Goal: Task Accomplishment & Management: Contribute content

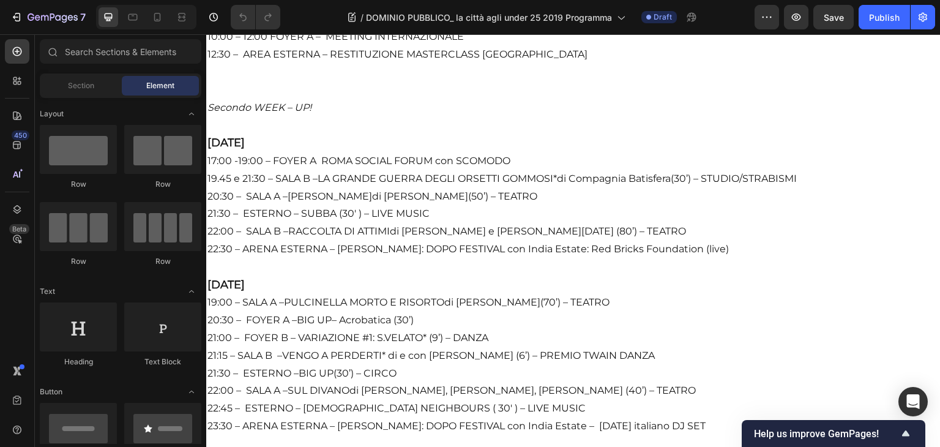
scroll to position [1851, 0]
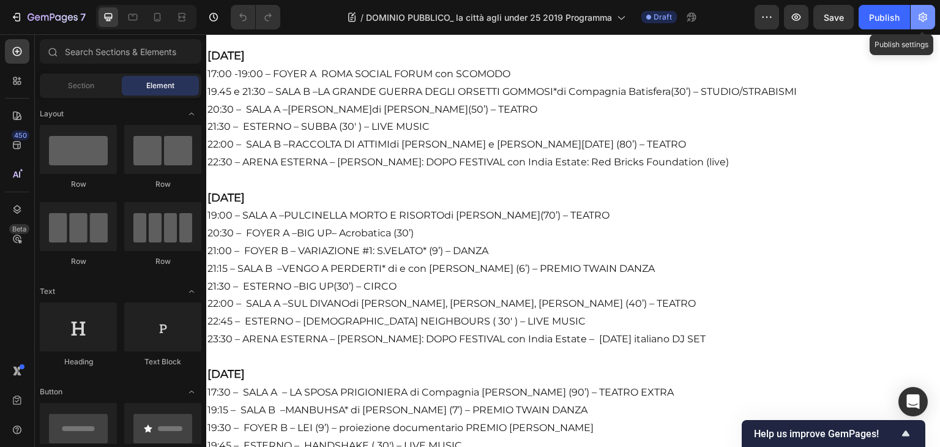
click at [926, 26] on button "button" at bounding box center [922, 17] width 24 height 24
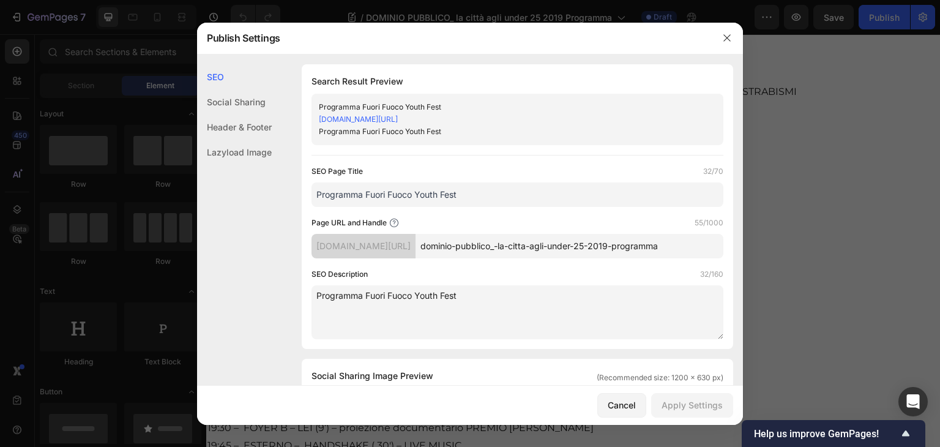
drag, startPoint x: 489, startPoint y: 206, endPoint x: 294, endPoint y: 215, distance: 196.0
drag, startPoint x: 458, startPoint y: 207, endPoint x: 281, endPoint y: 209, distance: 176.2
type input "Tu, solamente sollevati 2019"
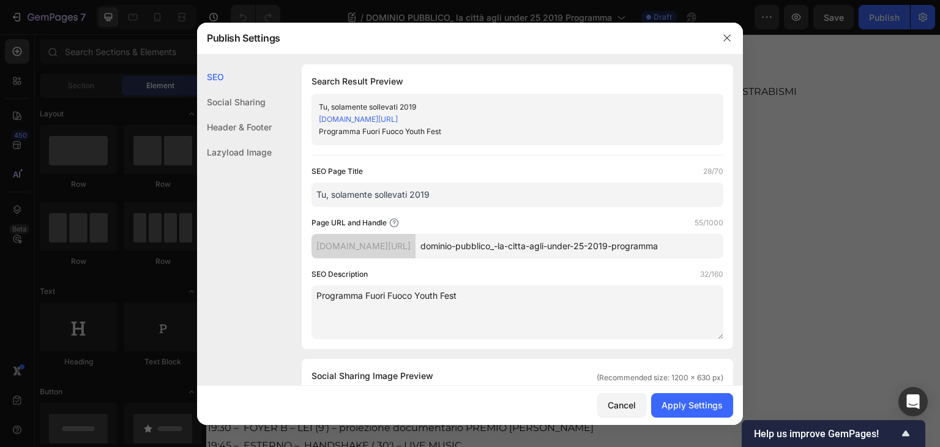
click at [571, 254] on input "dominio-pubblico_-la-citta-agli-under-25-2019-programma" at bounding box center [569, 246] width 308 height 24
drag, startPoint x: 541, startPoint y: 258, endPoint x: 740, endPoint y: 258, distance: 198.8
click at [740, 258] on div "SEO Social Sharing Header & Footer Lazyload Image SEO Search Result Preview Tu,…" at bounding box center [470, 219] width 546 height 331
paste input "Tu, solamente sollevati 2019"
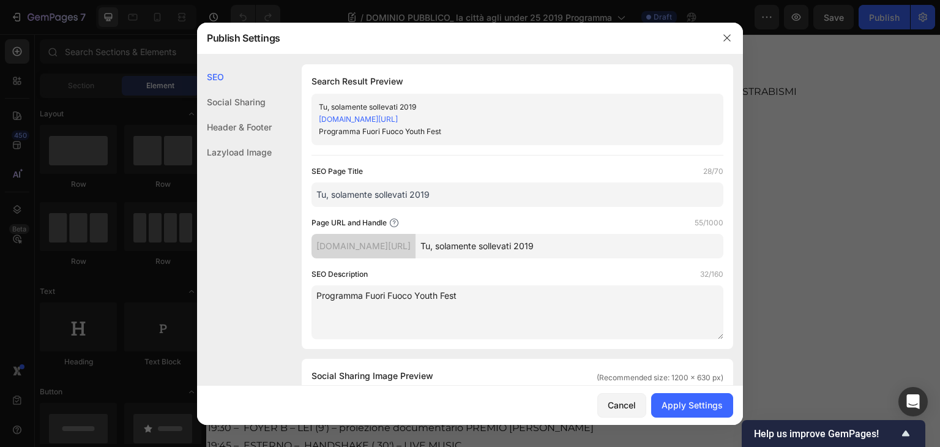
scroll to position [0, 0]
type input "Tu--solamente-sollevati-2019"
drag, startPoint x: 465, startPoint y: 316, endPoint x: 256, endPoint y: 294, distance: 209.8
type textarea "d"
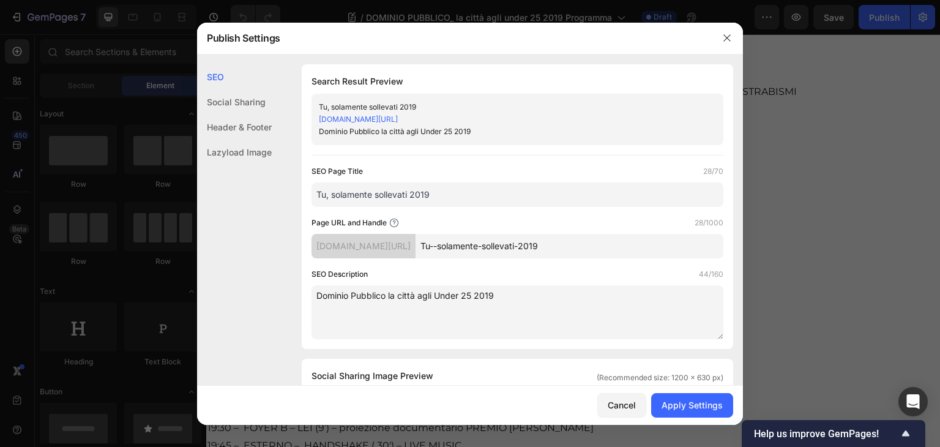
click at [389, 295] on textarea "Dominio Pubblico la città agli Under 25 2019" at bounding box center [517, 312] width 412 height 54
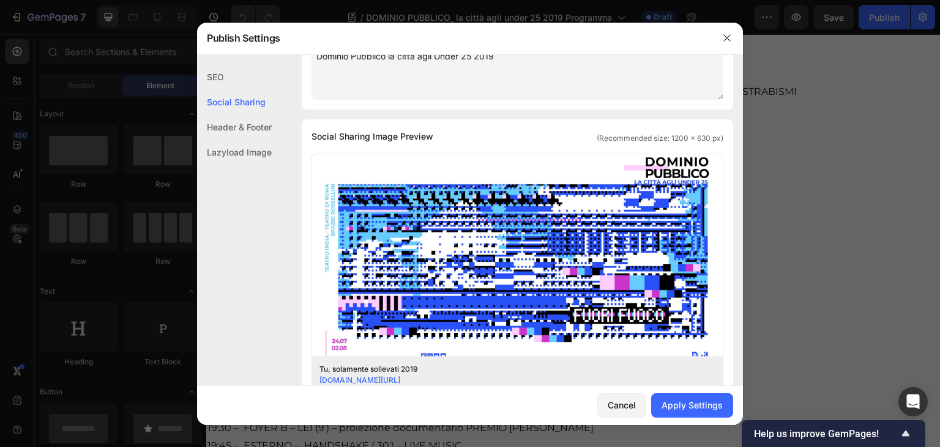
scroll to position [306, 0]
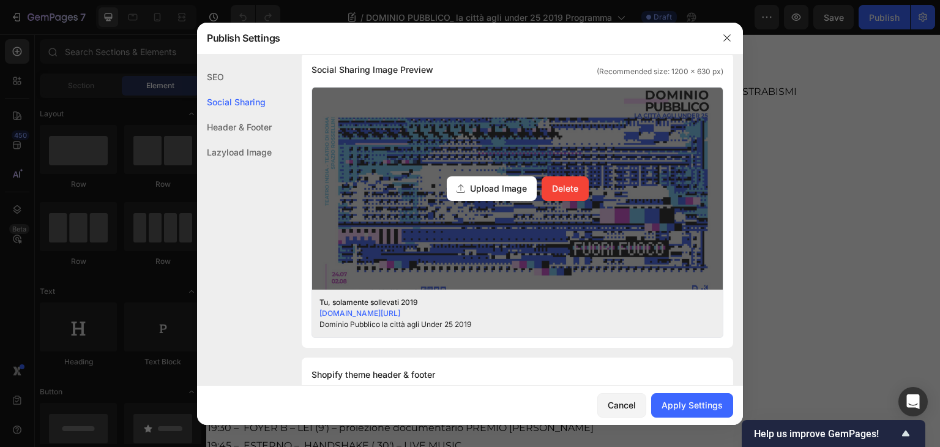
type textarea "Dominio Pubblico la città agli Under 25 2019"
click at [477, 183] on span "Upload Image" at bounding box center [498, 188] width 57 height 13
click at [0, 0] on input "Upload Image Delete" at bounding box center [0, 0] width 0 height 0
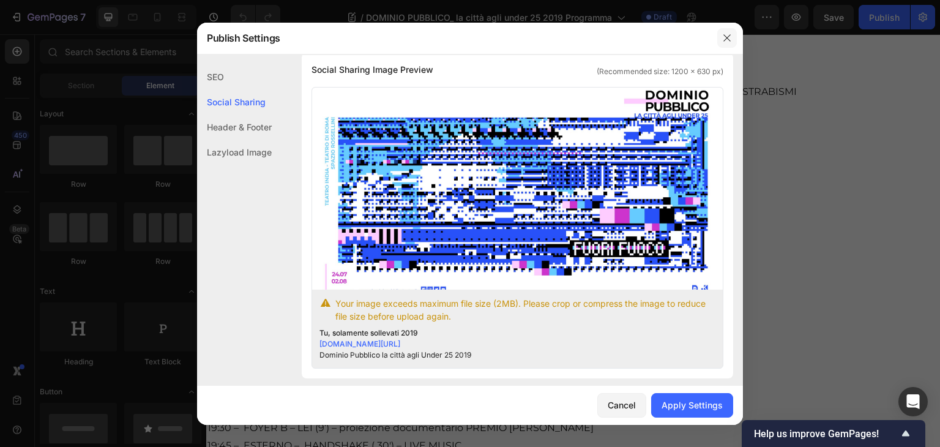
click at [719, 43] on button "button" at bounding box center [727, 38] width 20 height 20
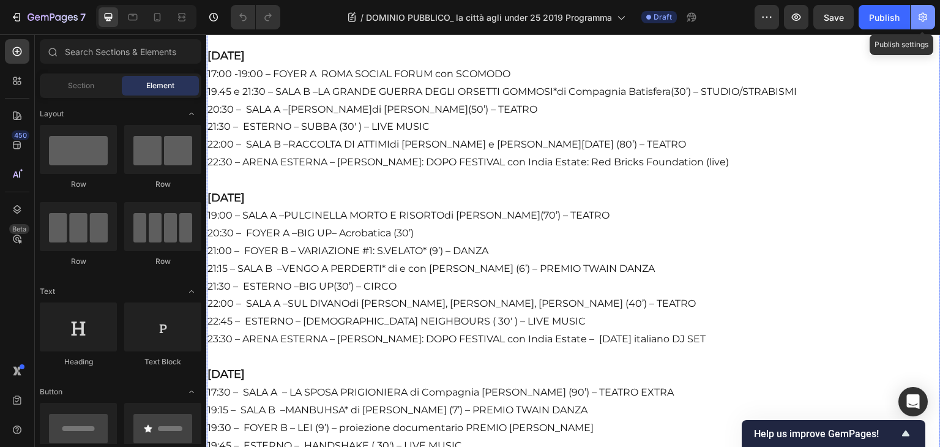
click at [918, 25] on button "button" at bounding box center [922, 17] width 24 height 24
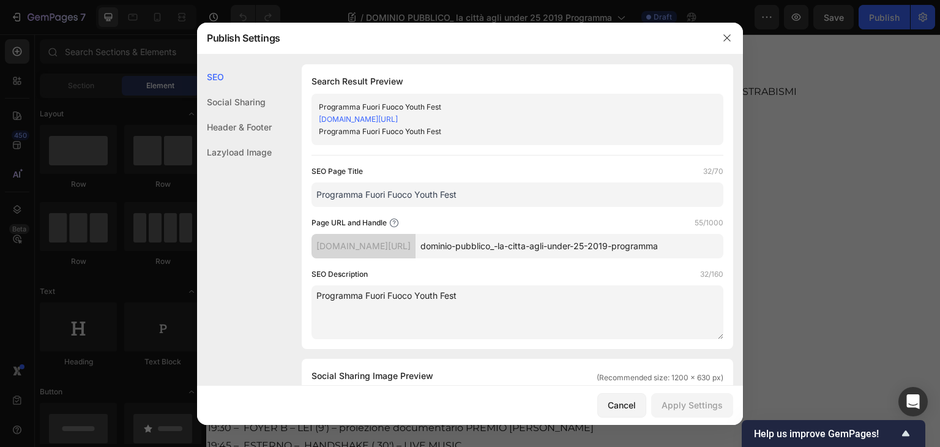
drag, startPoint x: 489, startPoint y: 196, endPoint x: 303, endPoint y: 211, distance: 186.6
click at [303, 211] on div "Search Result Preview Programma Fuori Fuoco Youth Fest [DOMAIN_NAME][URL] Progr…" at bounding box center [517, 206] width 431 height 284
drag, startPoint x: 399, startPoint y: 200, endPoint x: 322, endPoint y: 202, distance: 76.5
click at [322, 202] on input "Tu, solamente sollevati 2019" at bounding box center [517, 194] width 412 height 24
type input "Tu, solamente sollevati 2019"
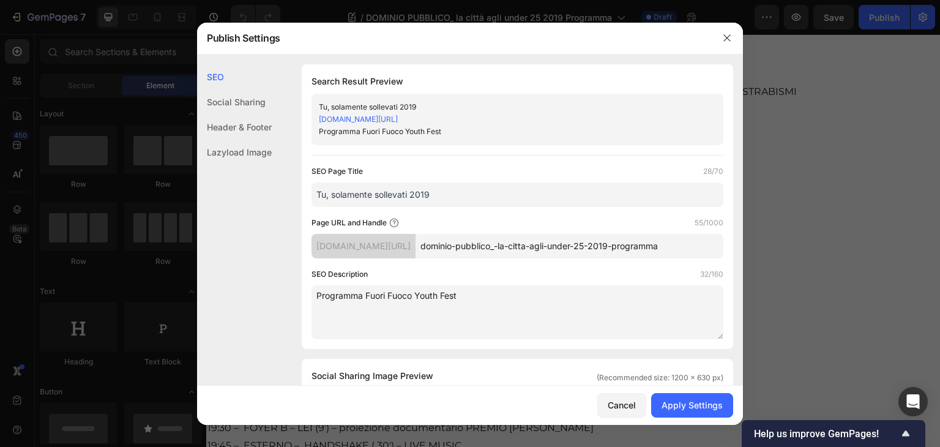
scroll to position [0, 73]
drag, startPoint x: 540, startPoint y: 260, endPoint x: 759, endPoint y: 256, distance: 219.0
click at [759, 256] on div "Publish Settings SEO Social Sharing Header & Footer Lazyload Image SEO Search R…" at bounding box center [470, 223] width 940 height 447
drag, startPoint x: 510, startPoint y: 306, endPoint x: 254, endPoint y: 297, distance: 255.9
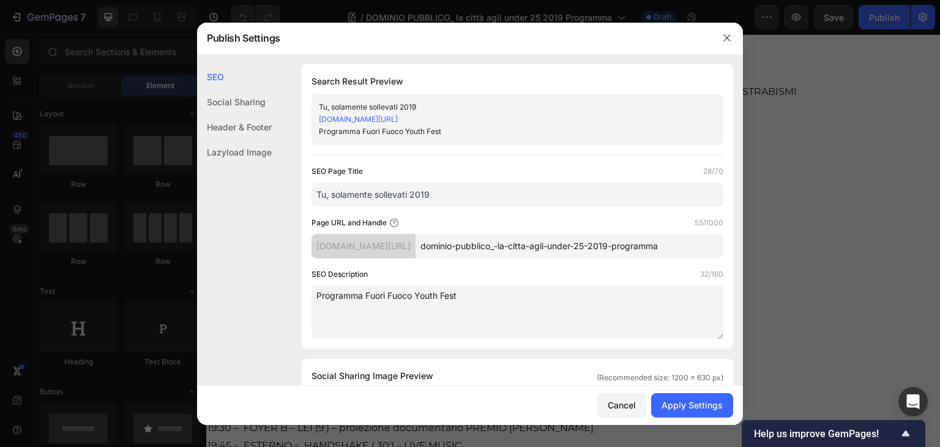
paste textarea "dominio-pubblico_-la-citta-agli-under-25-2019-programma"
click at [351, 305] on textarea "dominio-pubblico_-la-citta-agli-under-25-2019-programma" at bounding box center [517, 312] width 412 height 54
click at [319, 308] on textarea "dominio pubblico_-la-citta-agli-under-25-2019-programma" at bounding box center [517, 312] width 412 height 54
click at [395, 308] on textarea "Dominio Pubblico_-la-citta-agli-under-25-2019-programma" at bounding box center [517, 312] width 412 height 54
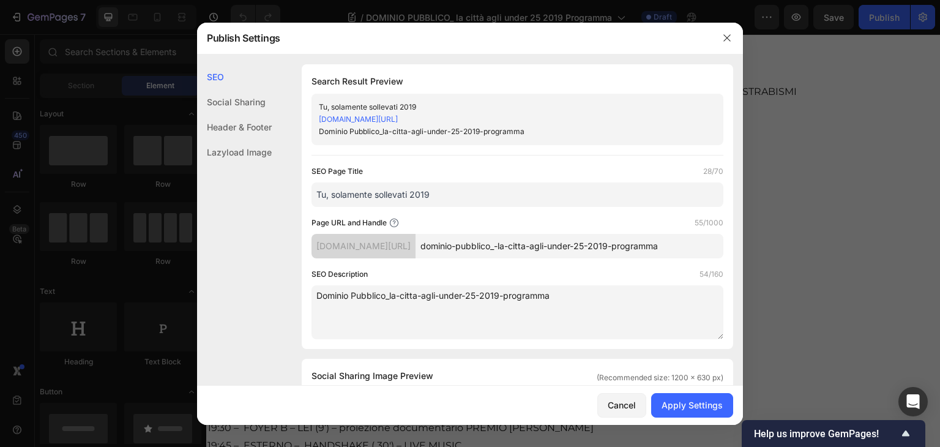
click at [399, 308] on textarea "Dominio Pubblico_la-citta-agli-under-25-2019-programma" at bounding box center [517, 312] width 412 height 54
click at [392, 309] on textarea "Dominio Pubblico_la citta-agli-under-25-2019-programma" at bounding box center [517, 312] width 412 height 54
click at [418, 306] on textarea "Dominio Pubblico la citta-agli-under-25-2019-programma" at bounding box center [517, 312] width 412 height 54
click at [462, 306] on textarea "Dominio Pubblico la citta agli under-25-2019-programma" at bounding box center [517, 312] width 412 height 54
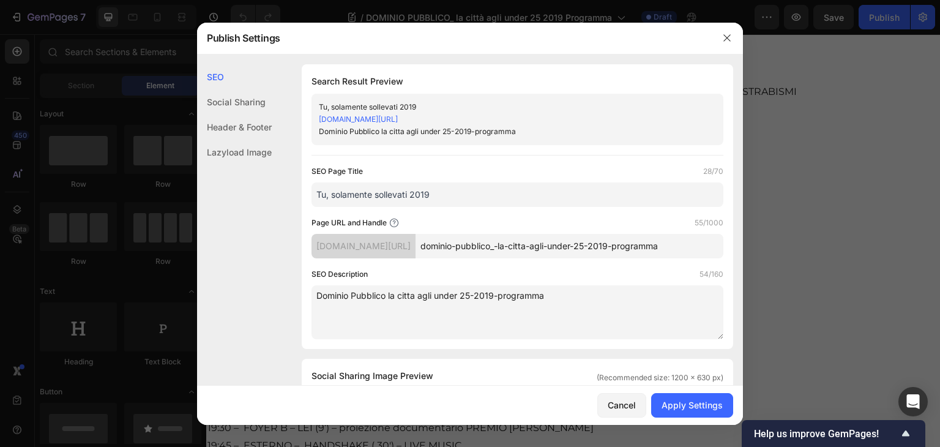
click at [478, 308] on textarea "Dominio Pubblico la citta agli under 25-2019-programma" at bounding box center [517, 312] width 412 height 54
drag, startPoint x: 549, startPoint y: 311, endPoint x: 497, endPoint y: 311, distance: 52.0
click at [497, 311] on textarea "Dominio Pubblico la citta agli under 25 2019-programma" at bounding box center [517, 312] width 412 height 54
type textarea "Dominio Pubblico la citta agli under 25 2019"
drag, startPoint x: 466, startPoint y: 207, endPoint x: 281, endPoint y: 207, distance: 184.1
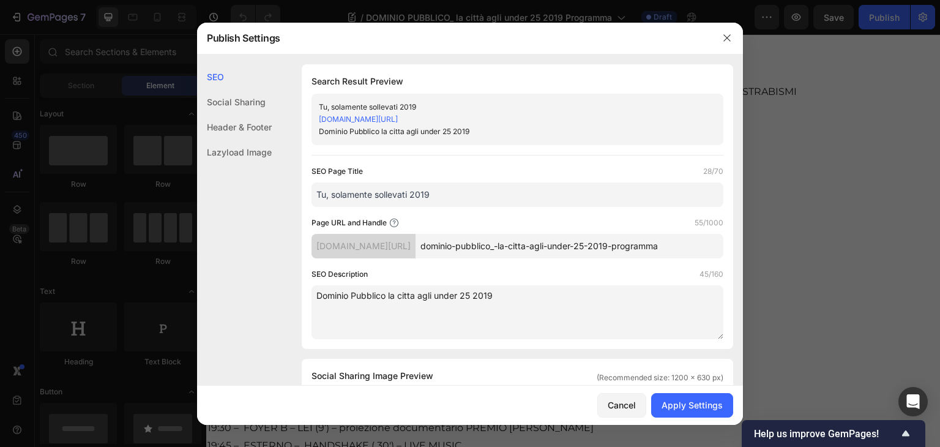
drag, startPoint x: 543, startPoint y: 261, endPoint x: 760, endPoint y: 248, distance: 216.9
click at [760, 248] on div "Publish Settings SEO Social Sharing Header & Footer Lazyload Image SEO Search R…" at bounding box center [470, 223] width 940 height 447
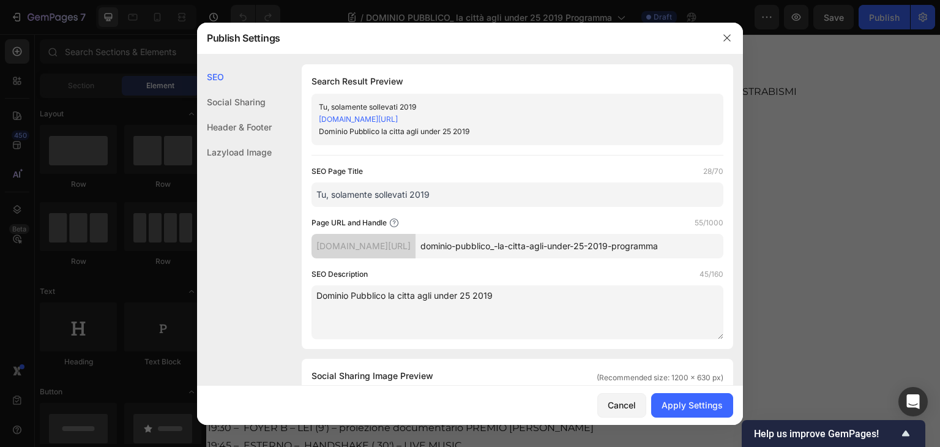
paste input "Tu, solamente sollevati 2019"
click at [555, 250] on input "Tu--solamente-sollevati-2019" at bounding box center [569, 246] width 308 height 24
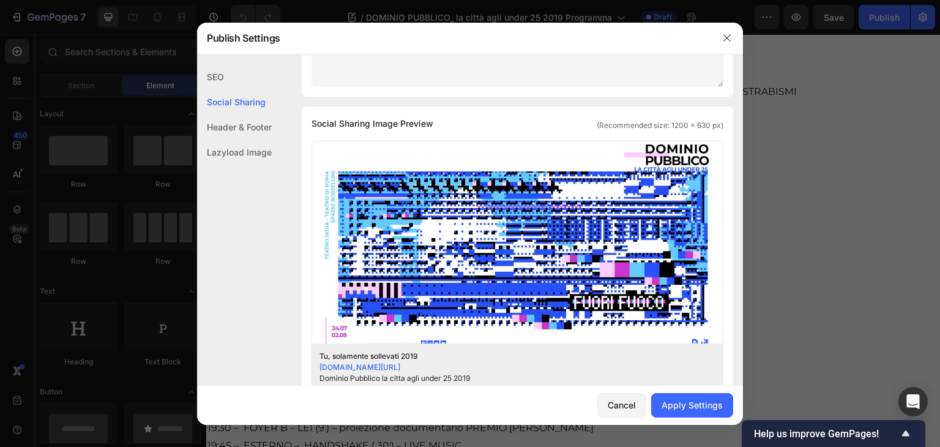
scroll to position [286, 0]
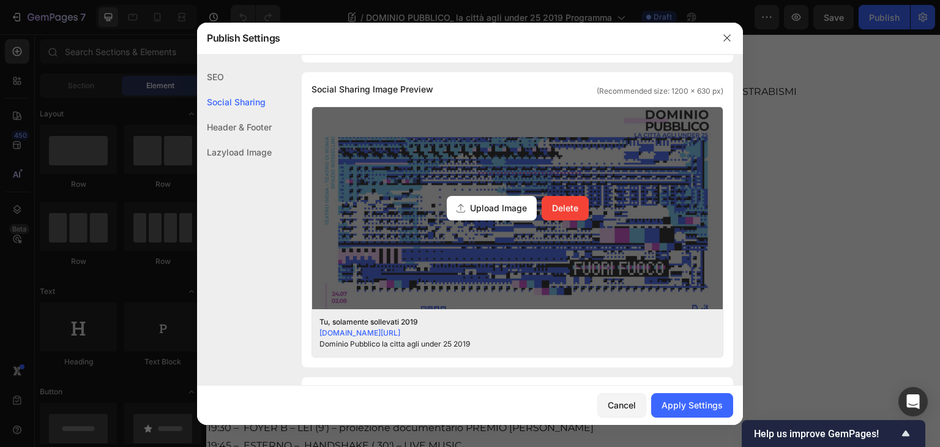
type input "Tu-solamente-sollevati-2019"
click at [471, 236] on div "Upload Image Delete" at bounding box center [517, 208] width 410 height 202
click at [0, 0] on input "Upload Image Delete" at bounding box center [0, 0] width 0 height 0
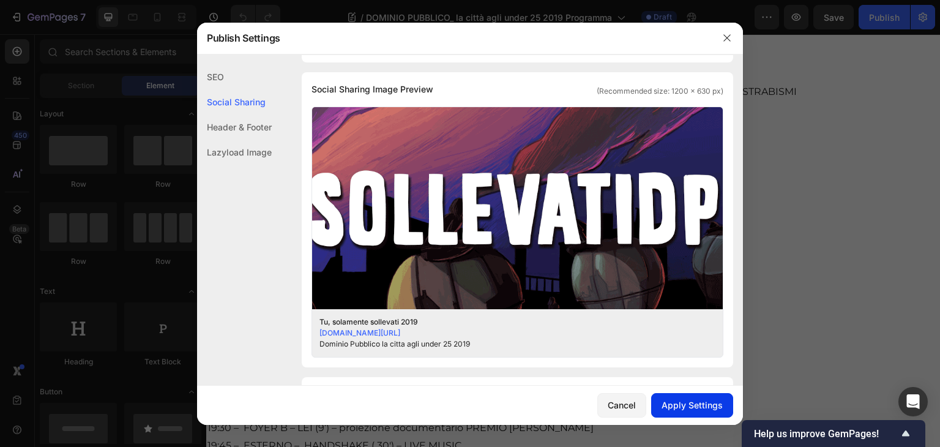
click at [691, 406] on div "Apply Settings" at bounding box center [691, 404] width 61 height 13
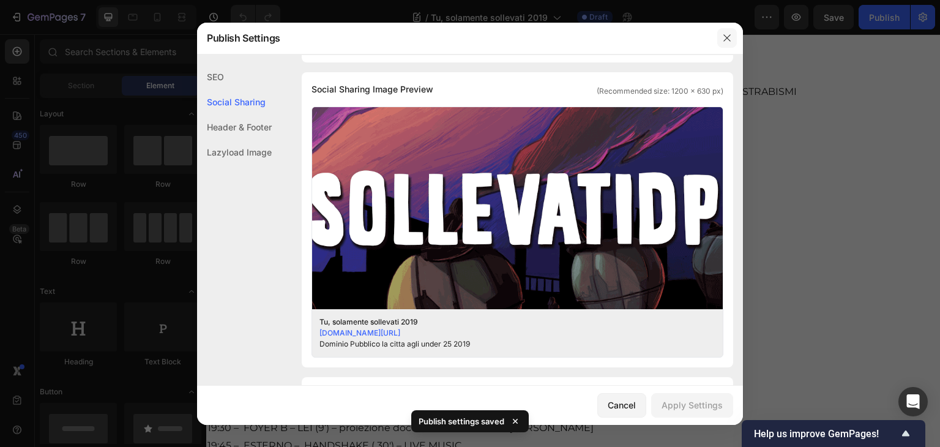
click at [725, 35] on icon "button" at bounding box center [727, 38] width 10 height 10
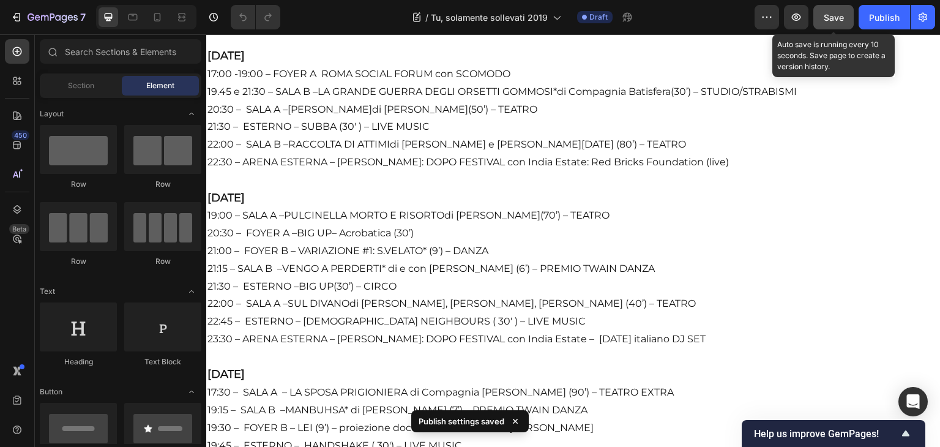
click at [834, 25] on button "Save" at bounding box center [833, 17] width 40 height 24
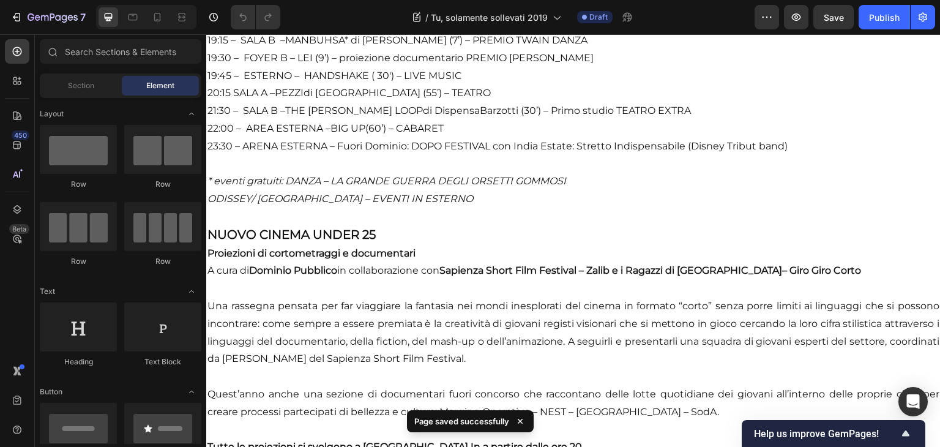
scroll to position [2564, 0]
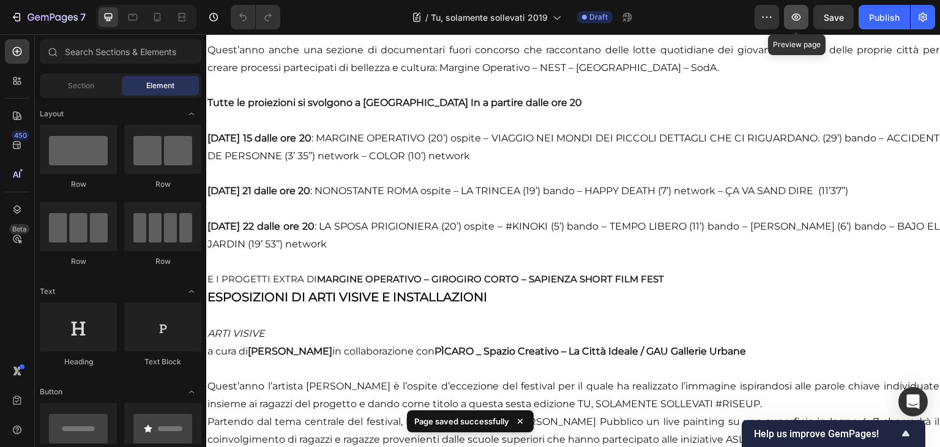
click at [800, 17] on icon "button" at bounding box center [796, 17] width 12 height 12
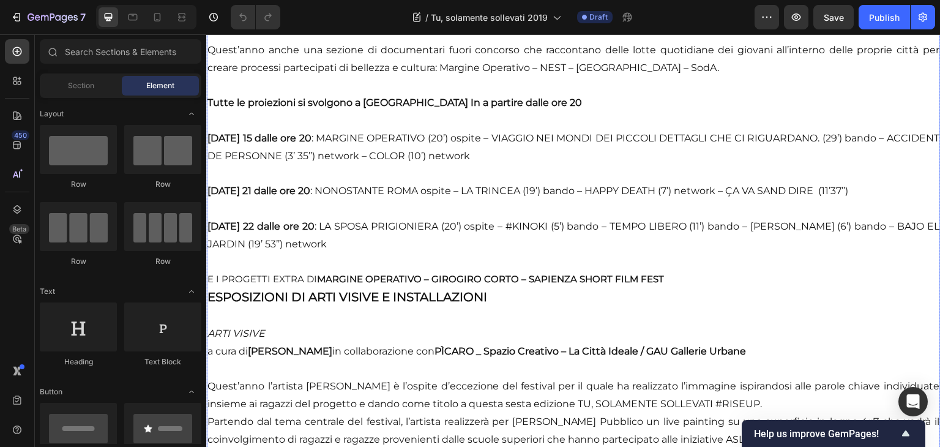
click at [212, 273] on span "E I PROGETTI EXTRA DI MARGINE OPERATIVO – GIROGIRO CORTO – SAPIENZA SHORT FILM …" at bounding box center [435, 279] width 456 height 12
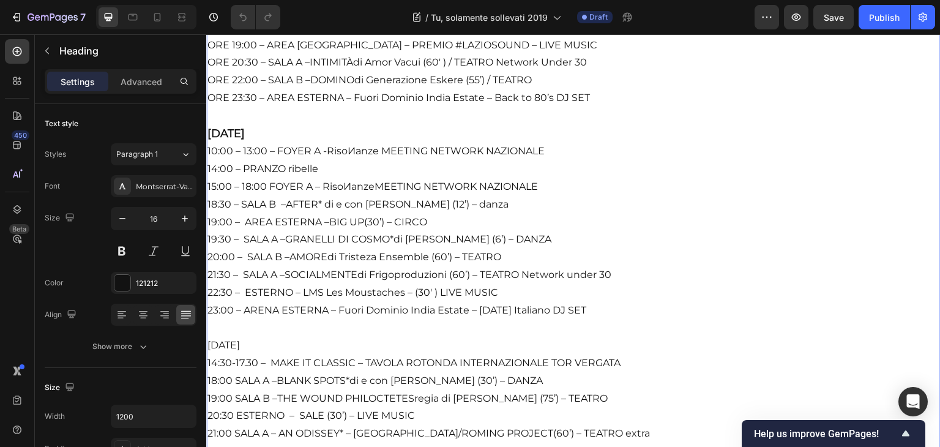
scroll to position [1299, 0]
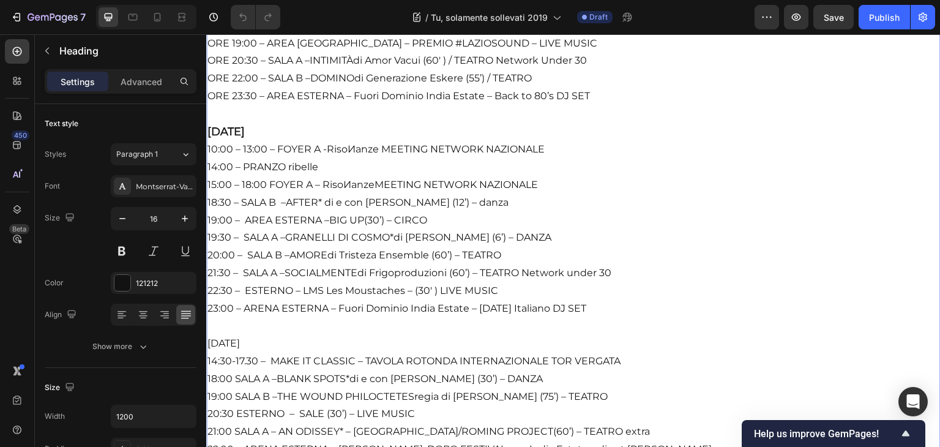
drag, startPoint x: 329, startPoint y: 335, endPoint x: 279, endPoint y: 335, distance: 49.6
drag, startPoint x: 335, startPoint y: 330, endPoint x: 196, endPoint y: 337, distance: 139.7
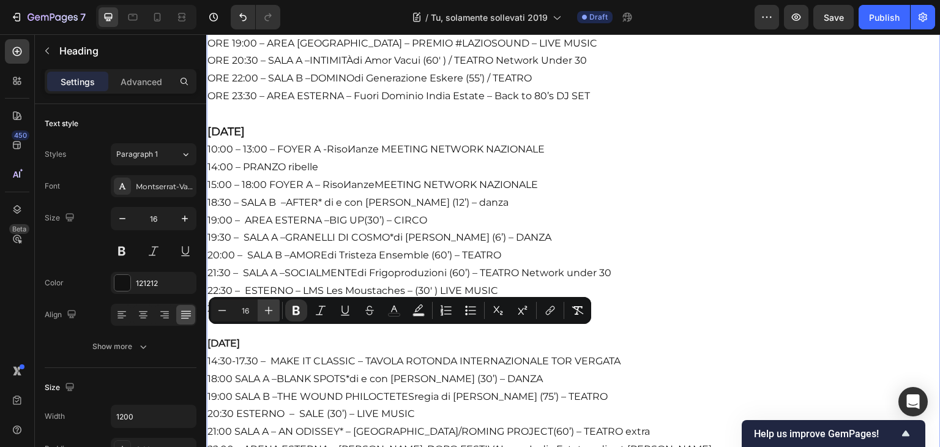
click at [267, 311] on icon "Editor contextual toolbar" at bounding box center [268, 310] width 12 height 12
type input "18"
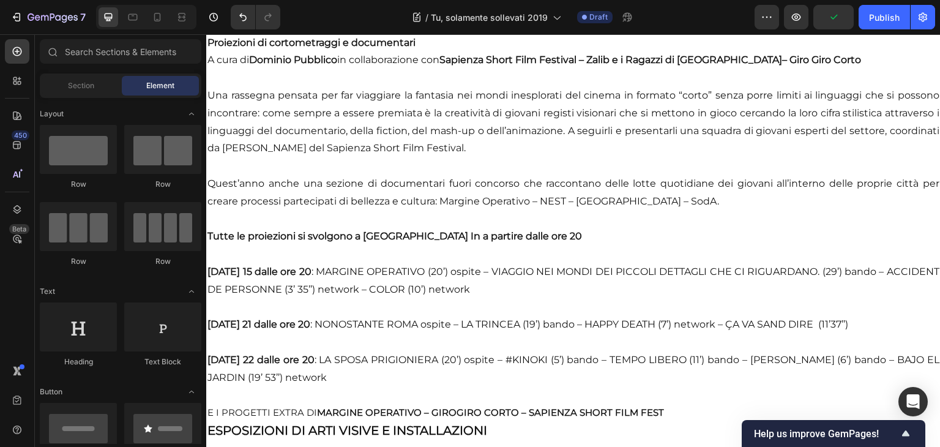
scroll to position [2348, 0]
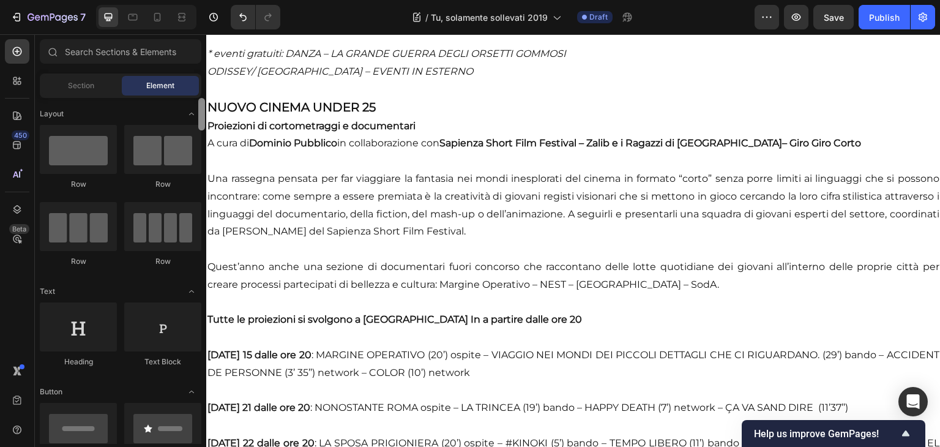
click at [203, 103] on div at bounding box center [201, 114] width 7 height 32
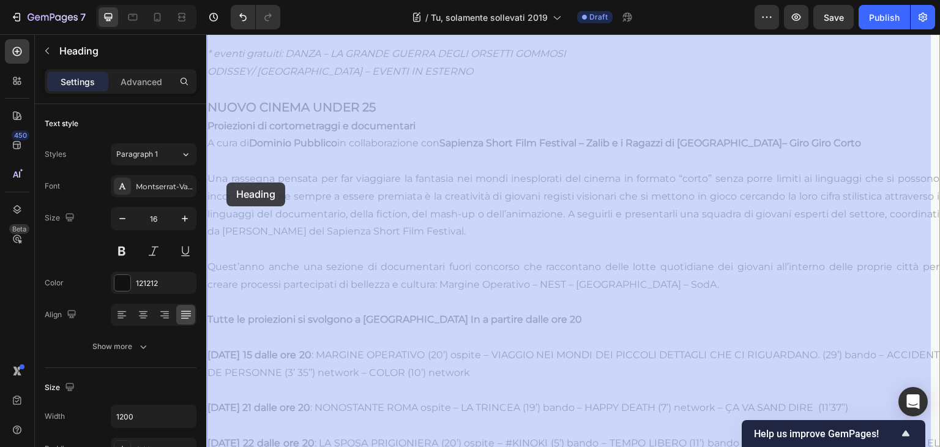
drag, startPoint x: 209, startPoint y: 102, endPoint x: 225, endPoint y: 174, distance: 74.6
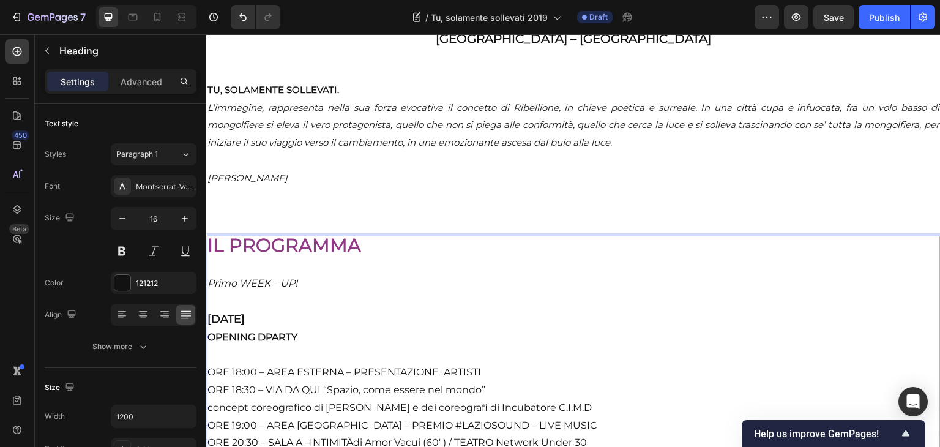
scroll to position [914, 0]
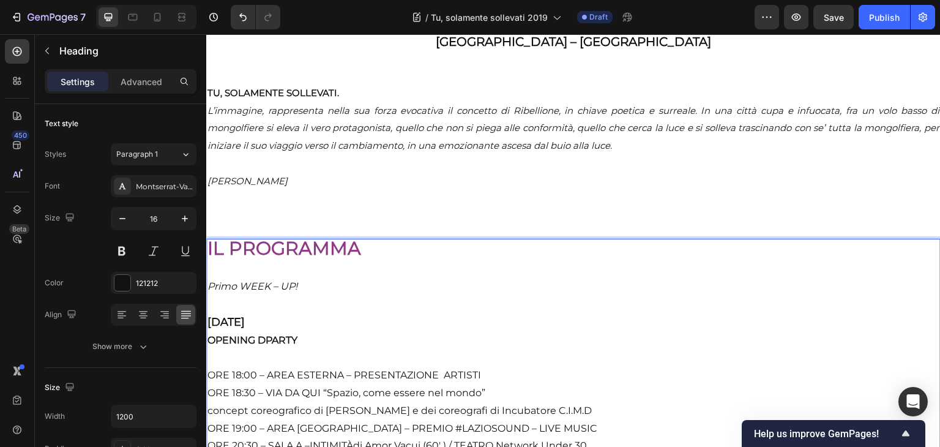
drag, startPoint x: 208, startPoint y: 100, endPoint x: 232, endPoint y: 475, distance: 375.8
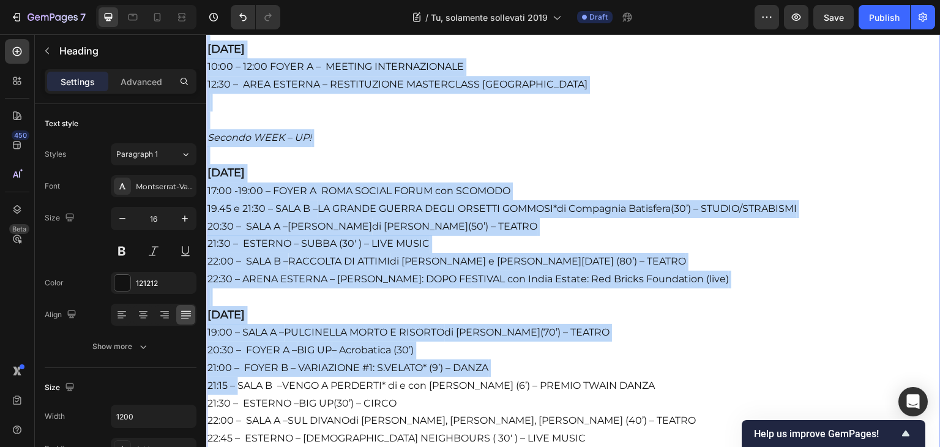
scroll to position [1764, 0]
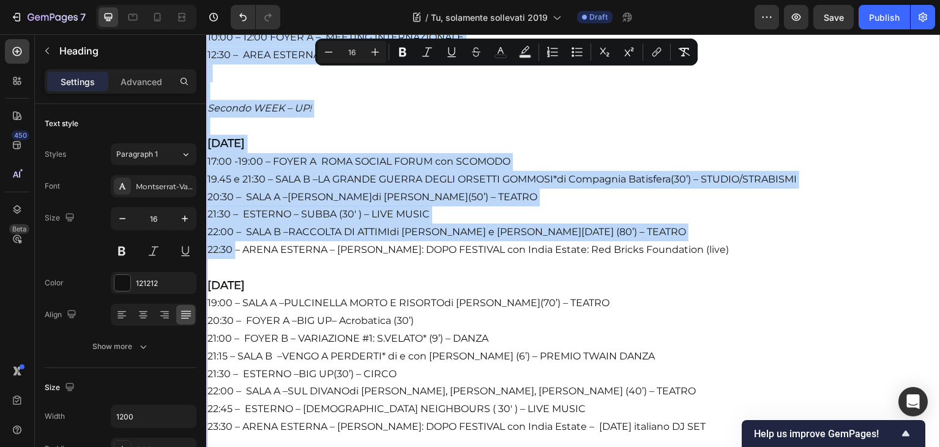
drag, startPoint x: 234, startPoint y: 433, endPoint x: 237, endPoint y: 236, distance: 196.4
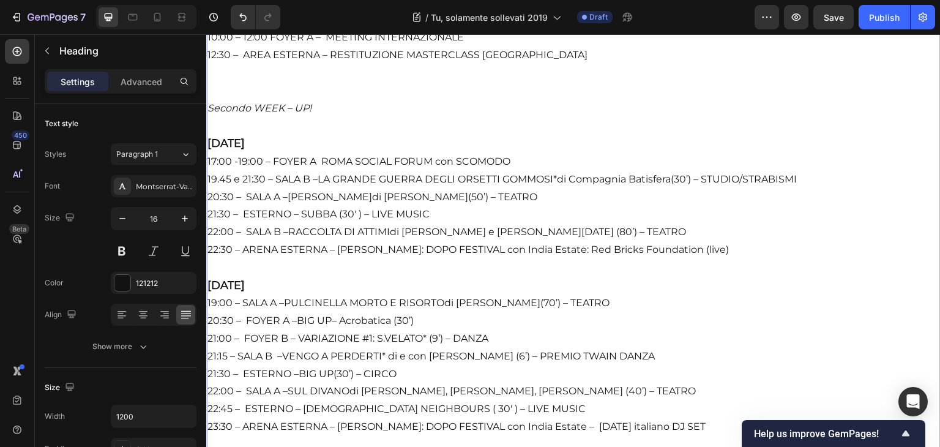
click at [234, 283] on strong "[DATE]" at bounding box center [225, 284] width 37 height 13
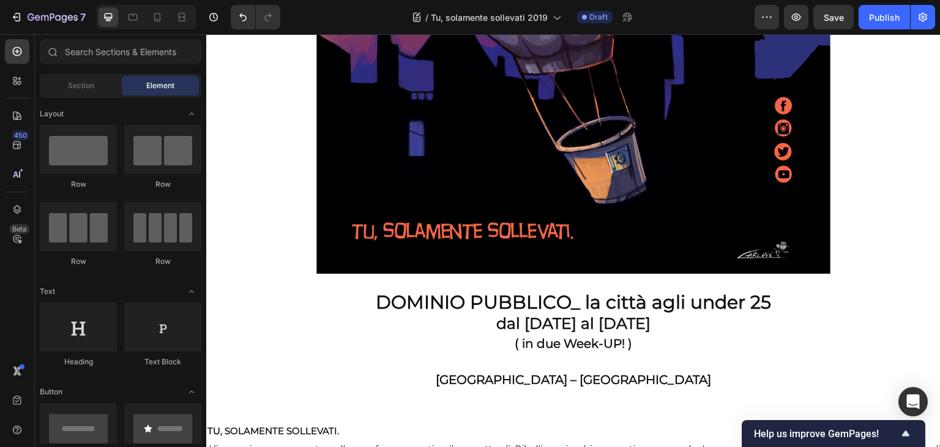
scroll to position [26, 0]
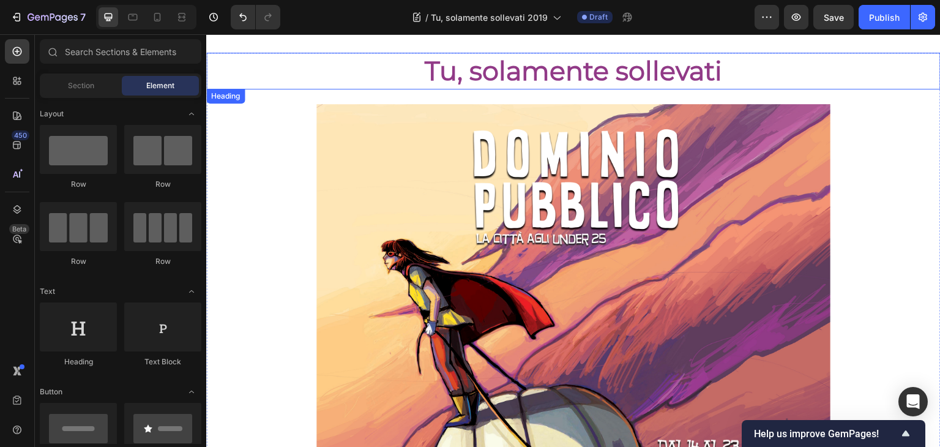
click at [721, 77] on strong "Tu, solamente sollevati" at bounding box center [573, 70] width 297 height 32
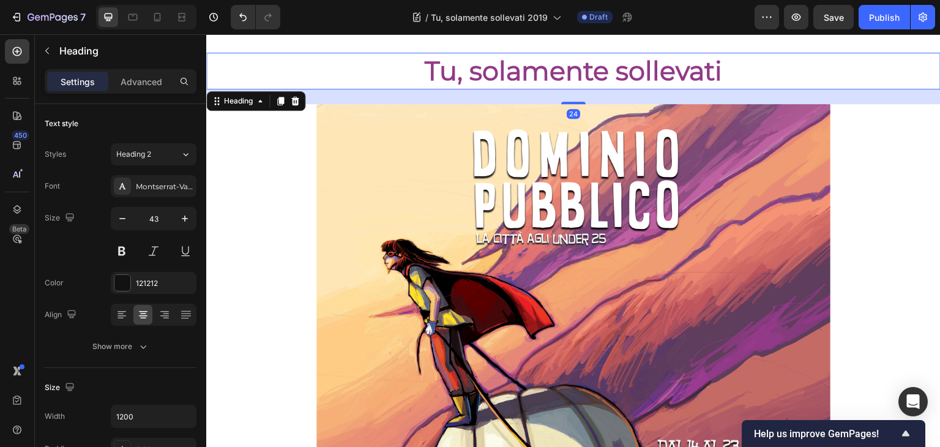
click at [726, 77] on h2 "Tu, solamente sollevati" at bounding box center [573, 71] width 734 height 37
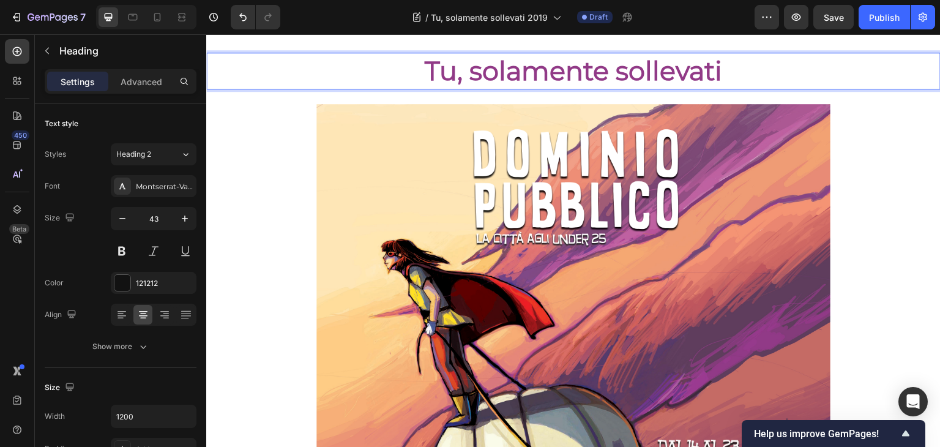
drag, startPoint x: 740, startPoint y: 77, endPoint x: 567, endPoint y: 75, distance: 173.1
click at [567, 75] on p "Tu, solamente sollevati" at bounding box center [573, 71] width 732 height 34
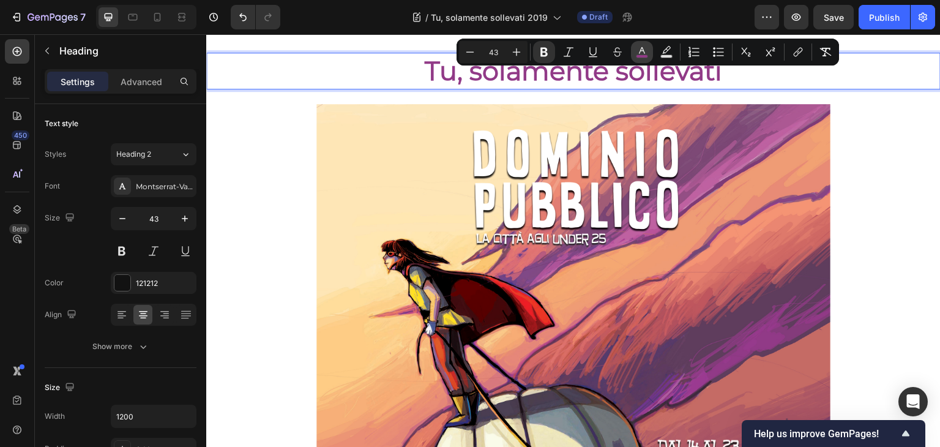
click at [635, 56] on button "color" at bounding box center [642, 52] width 22 height 22
type input "913A87"
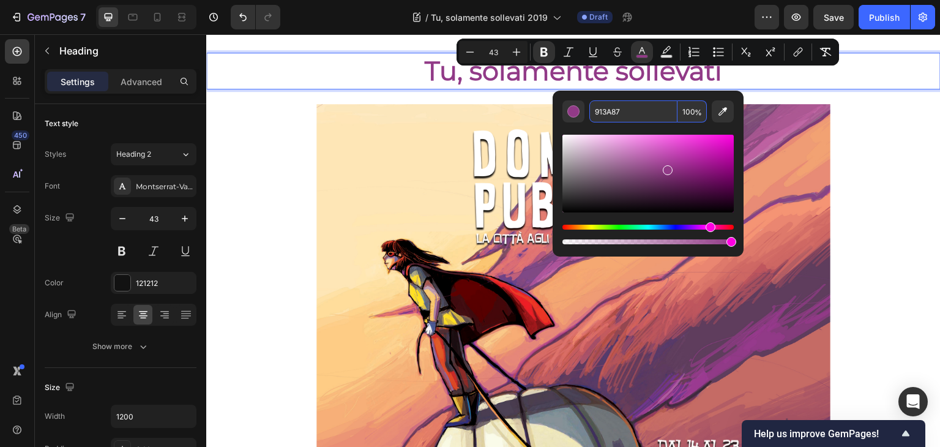
click at [607, 105] on input "913A87" at bounding box center [633, 111] width 88 height 22
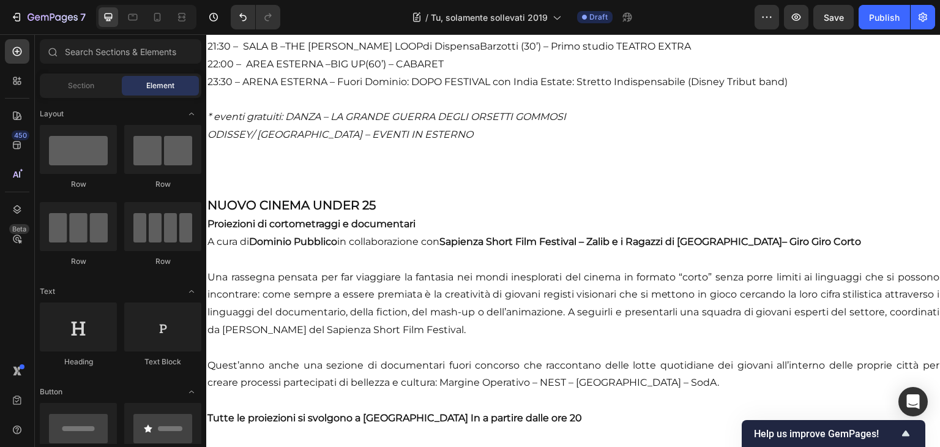
scroll to position [2292, 0]
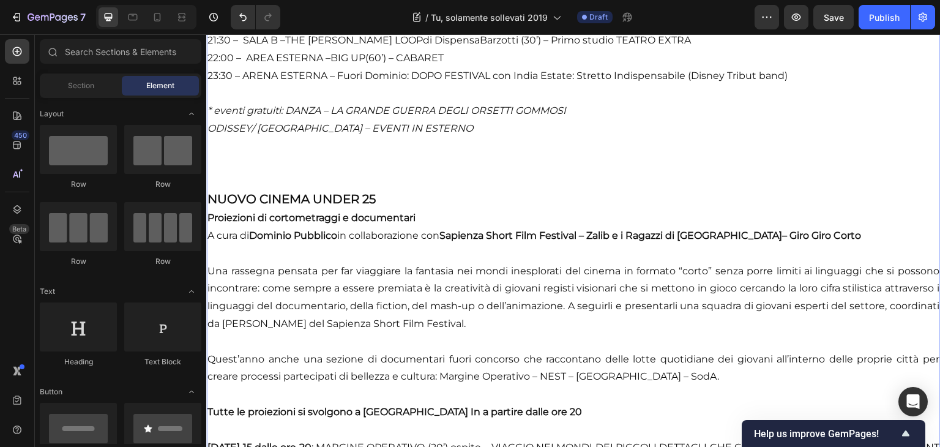
click at [381, 191] on p "⁠⁠⁠⁠⁠⁠⁠ IL PROGRAMMA Primo WEEK – UP! [DATE] OPENING DPARTY ORE 18:00 – AREA ES…" at bounding box center [573, 91] width 732 height 2459
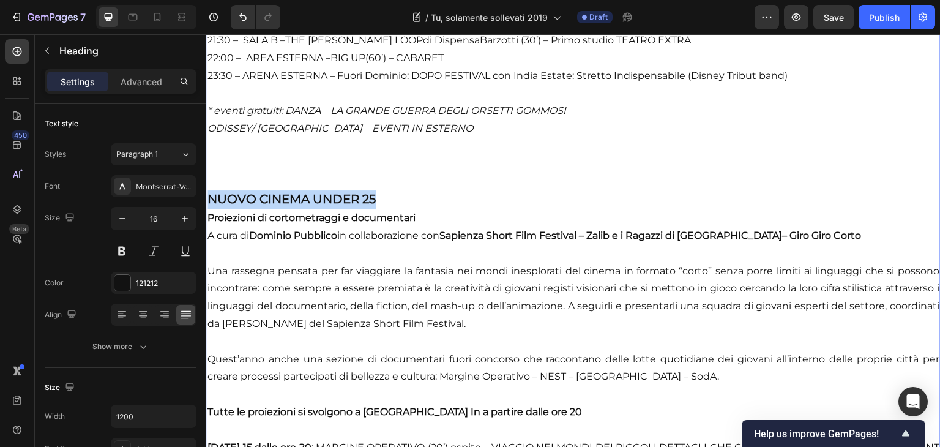
drag, startPoint x: 387, startPoint y: 192, endPoint x: 205, endPoint y: 187, distance: 182.4
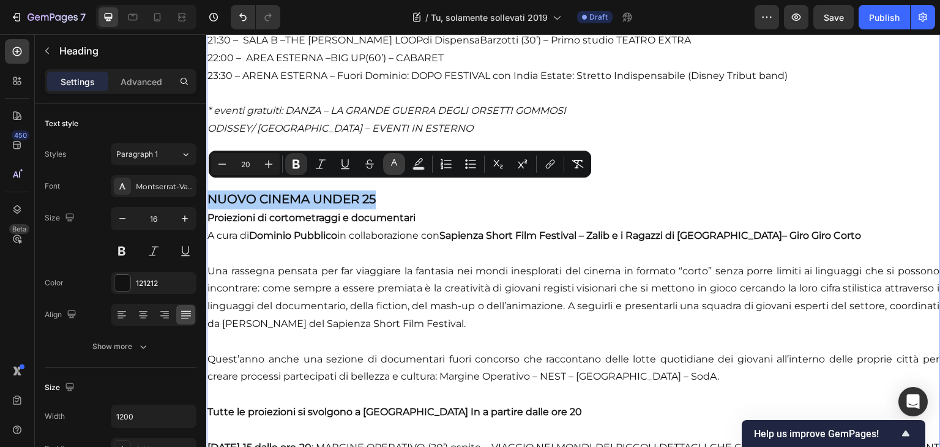
click at [389, 164] on icon "Editor contextual toolbar" at bounding box center [394, 164] width 12 height 12
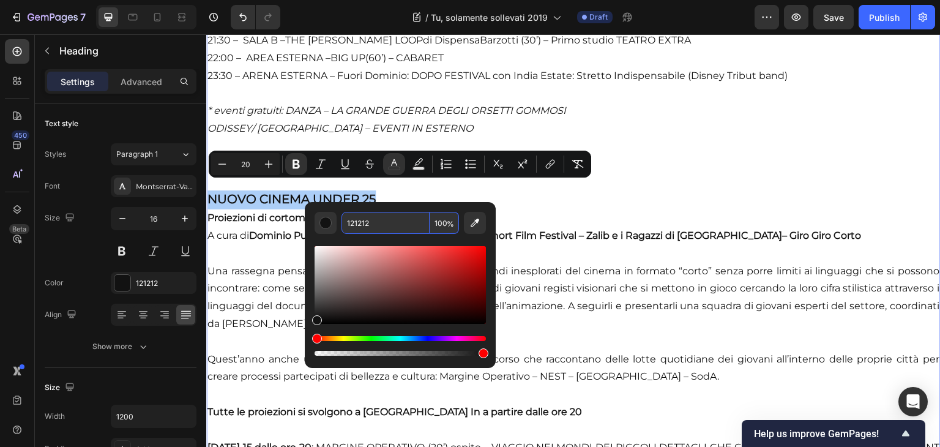
click at [396, 220] on input "121212" at bounding box center [385, 223] width 88 height 22
paste input "913A87"
type input "913A87"
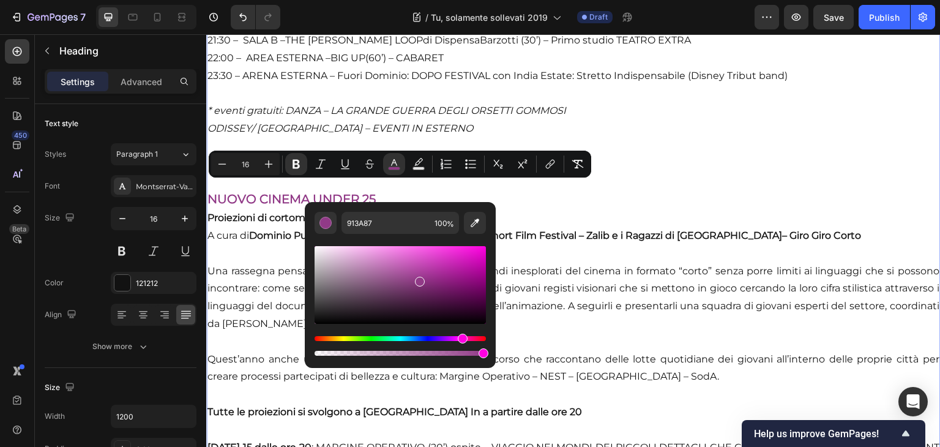
click at [259, 277] on p "IL PROGRAMMA Primo WEEK – UP! [DATE] OPENING DPARTY ORE 18:00 – AREA ESTERNA – …" at bounding box center [573, 91] width 732 height 2459
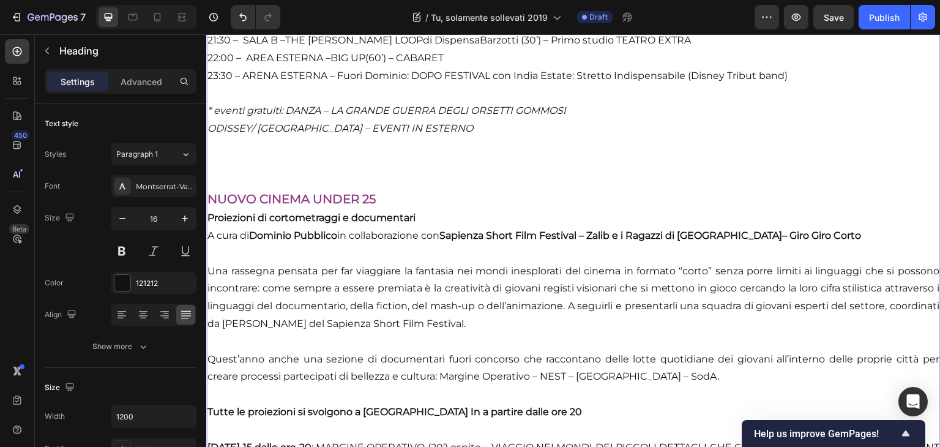
click at [388, 194] on p "IL PROGRAMMA Primo WEEK – UP! [DATE] OPENING DPARTY ORE 18:00 – AREA ESTERNA – …" at bounding box center [573, 91] width 732 height 2459
drag, startPoint x: 389, startPoint y: 194, endPoint x: 407, endPoint y: 226, distance: 36.4
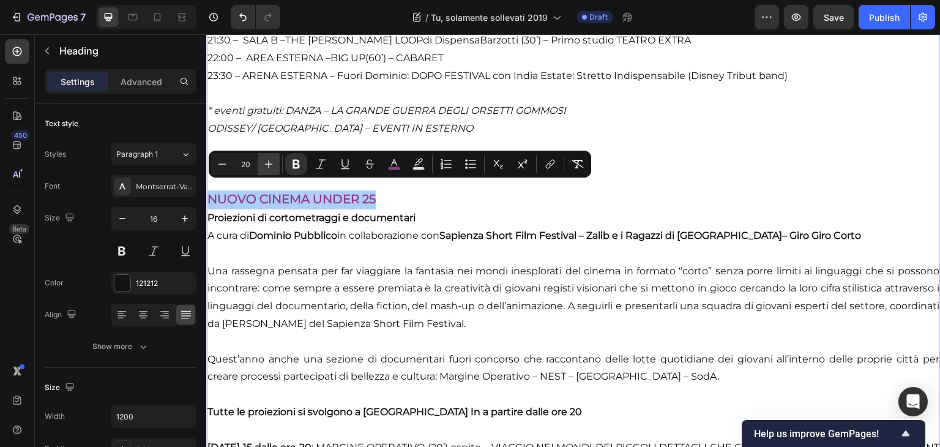
click at [263, 174] on button "Plus" at bounding box center [269, 164] width 22 height 22
type input "22"
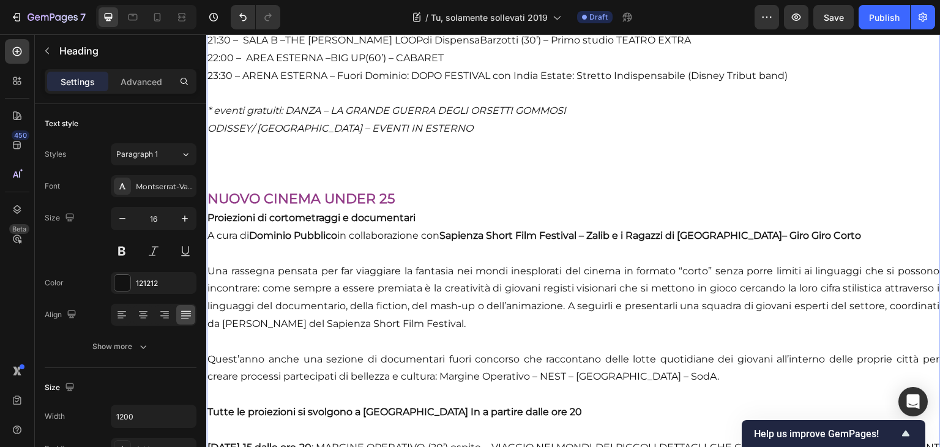
click at [382, 242] on p "IL PROGRAMMA Primo WEEK – UP! [DATE] OPENING DPARTY ORE 18:00 – AREA ESTERNA – …" at bounding box center [573, 91] width 732 height 2459
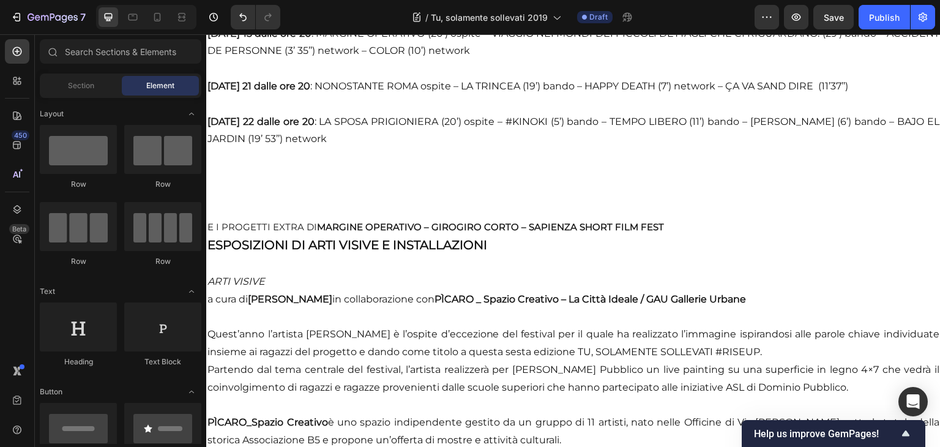
scroll to position [2739, 0]
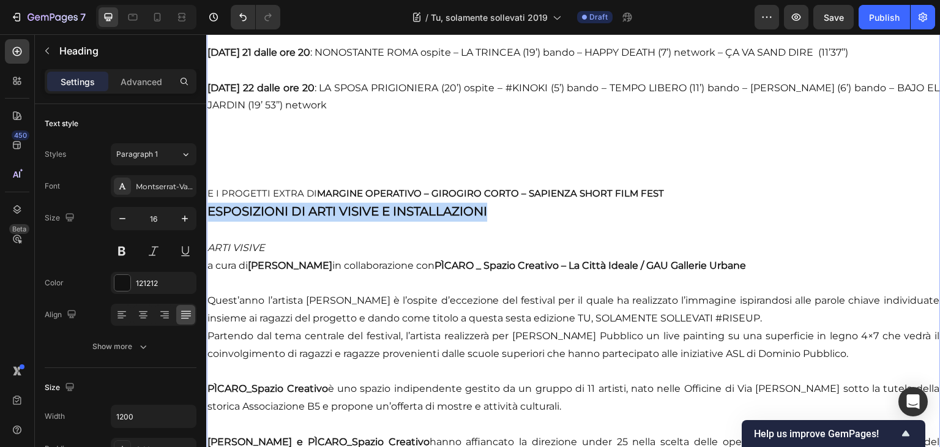
drag, startPoint x: 508, startPoint y: 203, endPoint x: 203, endPoint y: 204, distance: 305.3
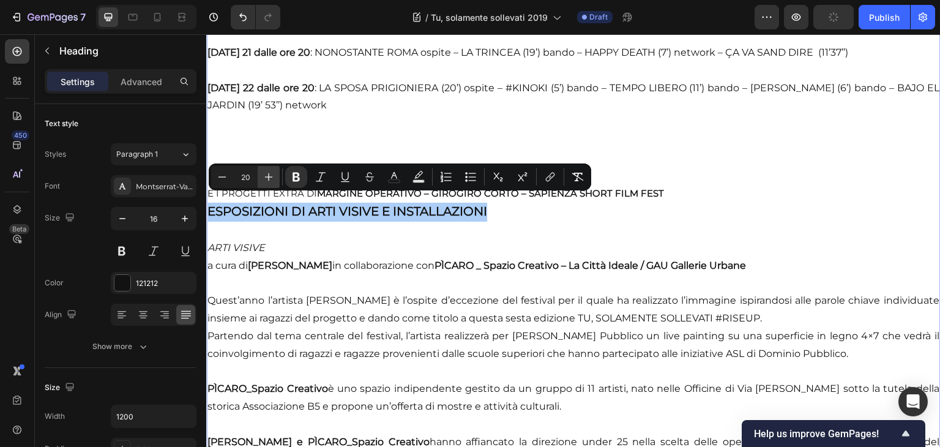
click at [267, 177] on icon "Editor contextual toolbar" at bounding box center [269, 177] width 8 height 8
type input "22"
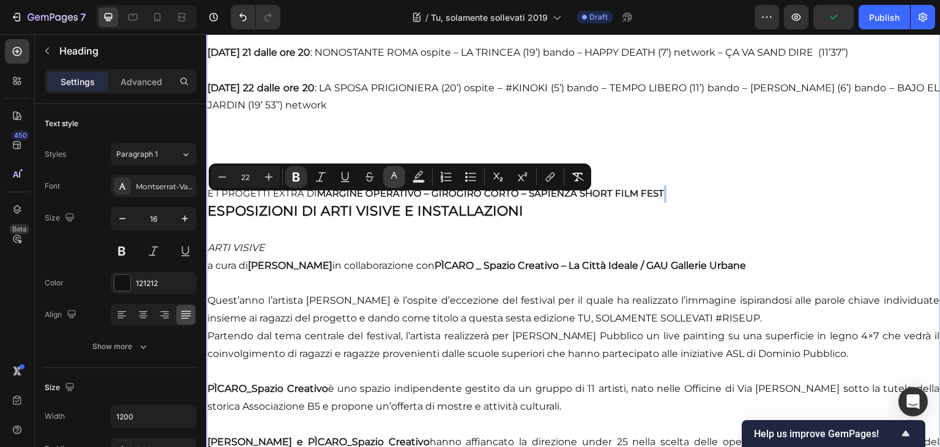
click at [386, 180] on button "color" at bounding box center [394, 177] width 22 height 22
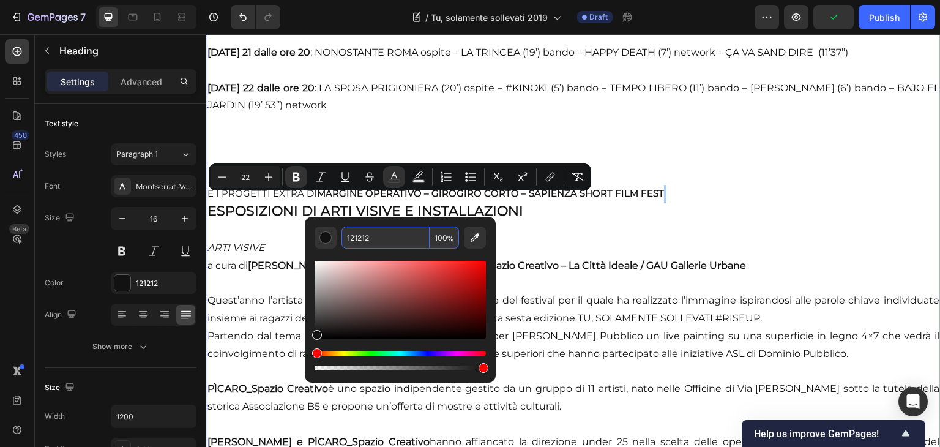
click at [392, 239] on input "121212" at bounding box center [385, 237] width 88 height 22
paste input "913A87"
type input "913A87"
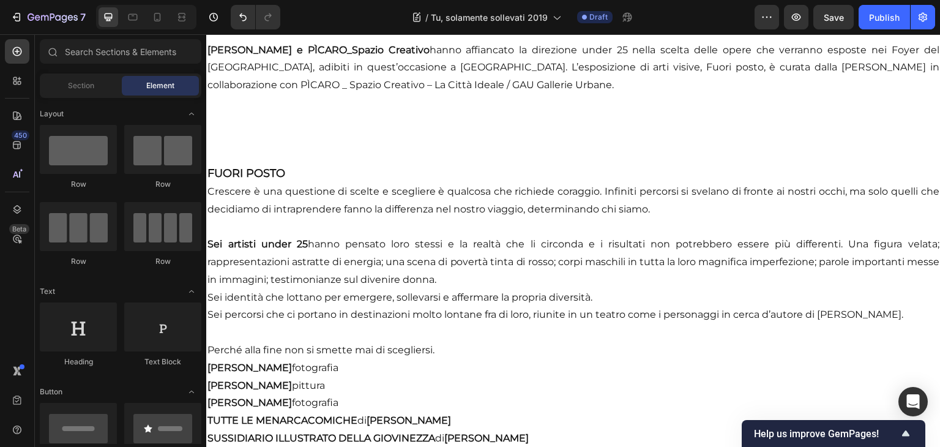
scroll to position [3147, 0]
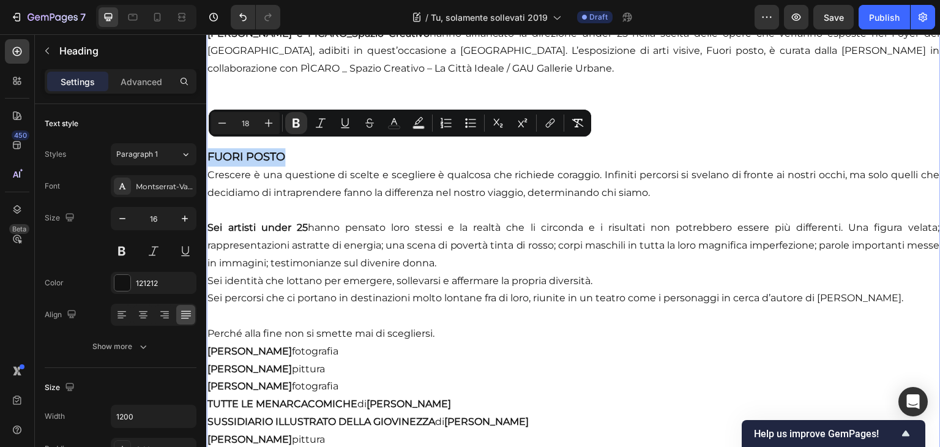
drag, startPoint x: 296, startPoint y: 143, endPoint x: 199, endPoint y: 149, distance: 96.8
click at [263, 116] on button "Plus" at bounding box center [269, 123] width 22 height 22
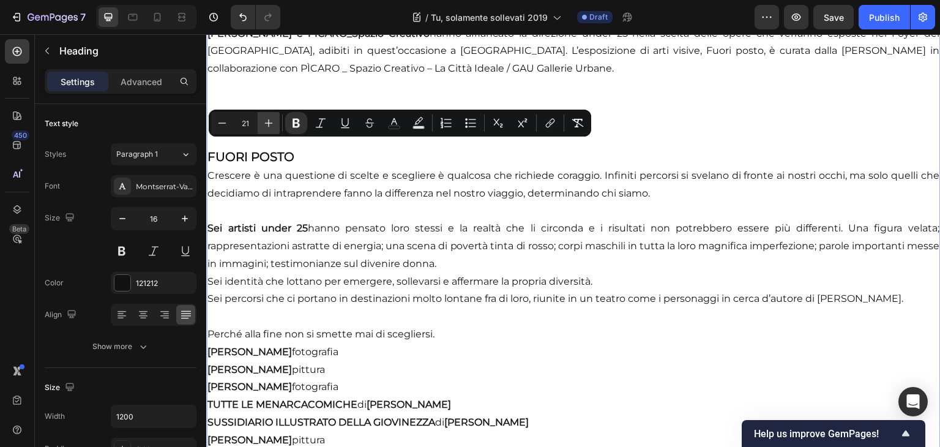
type input "22"
click at [388, 119] on icon "Editor contextual toolbar" at bounding box center [394, 123] width 12 height 12
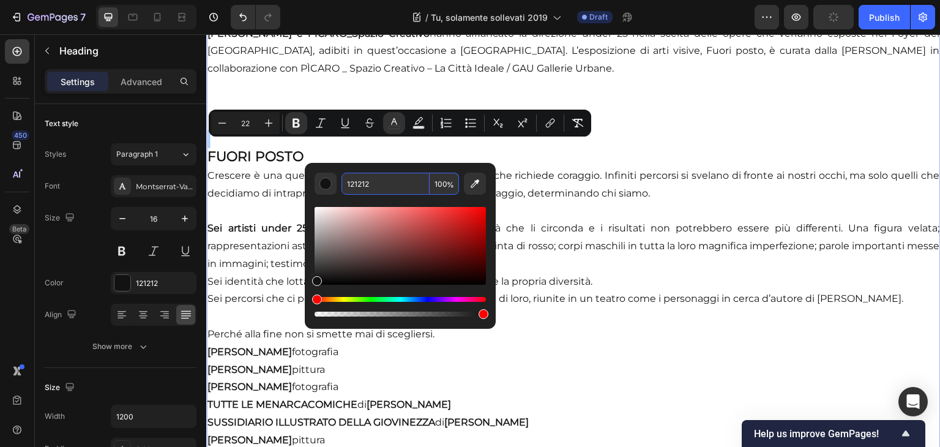
click at [390, 189] on input "121212" at bounding box center [385, 184] width 88 height 22
paste input "913A87"
type input "913A87"
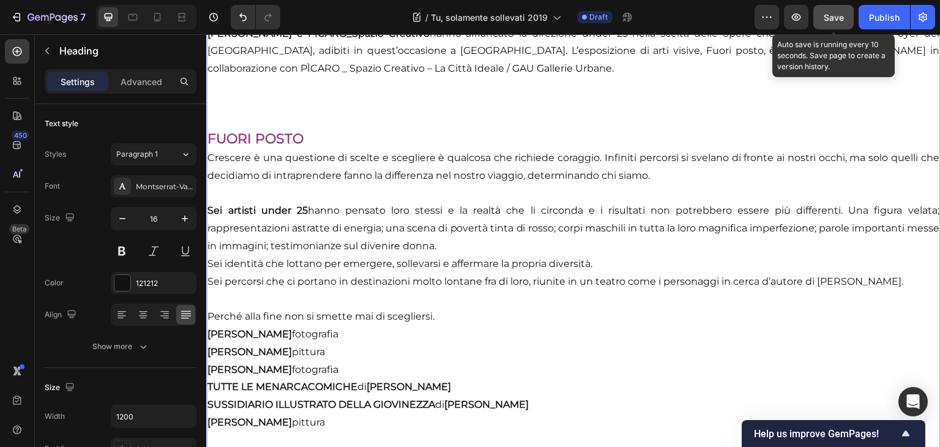
click at [830, 9] on button "Save" at bounding box center [833, 17] width 40 height 24
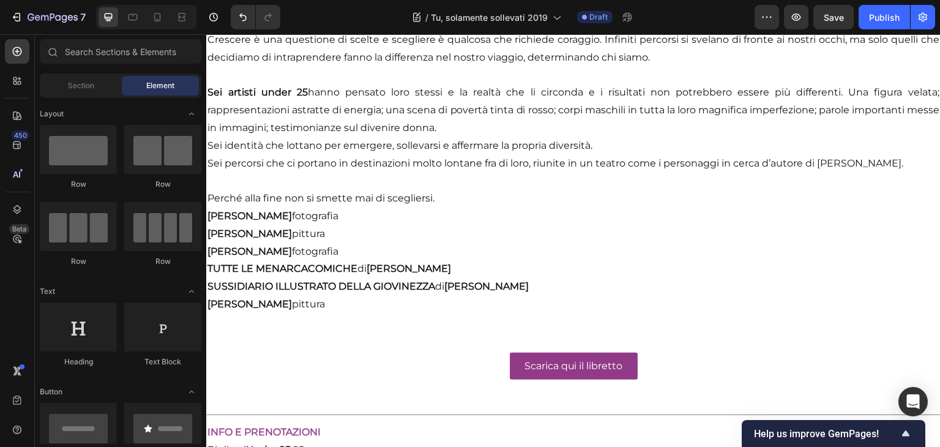
scroll to position [3277, 0]
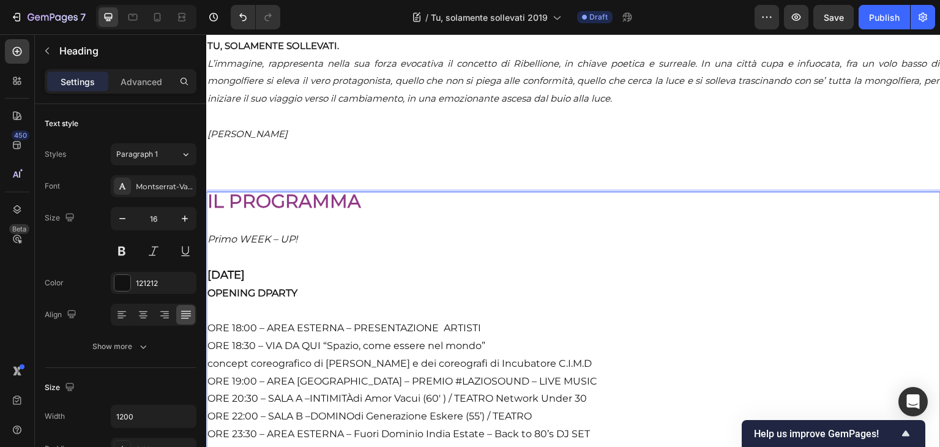
drag, startPoint x: 213, startPoint y: 184, endPoint x: 241, endPoint y: 475, distance: 292.5
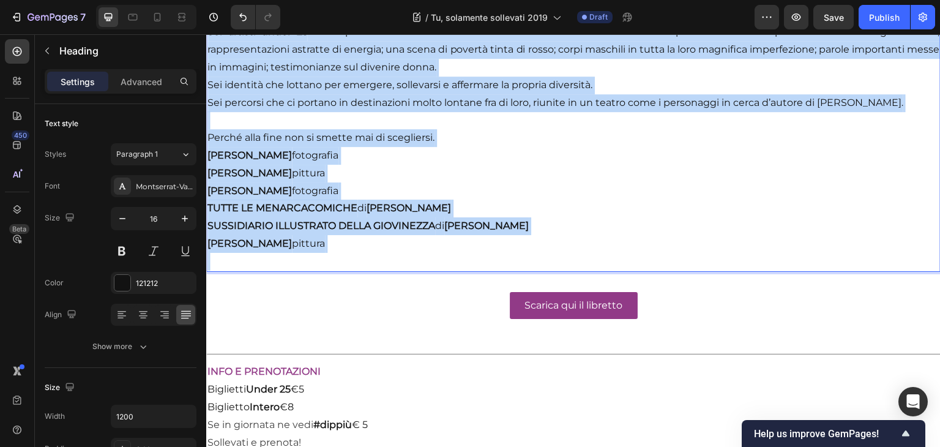
scroll to position [3343, 0]
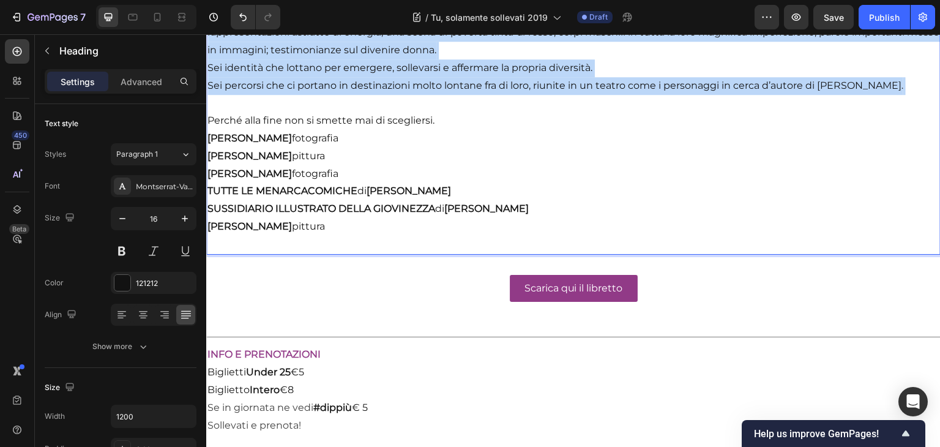
drag, startPoint x: 236, startPoint y: 398, endPoint x: 242, endPoint y: 101, distance: 297.4
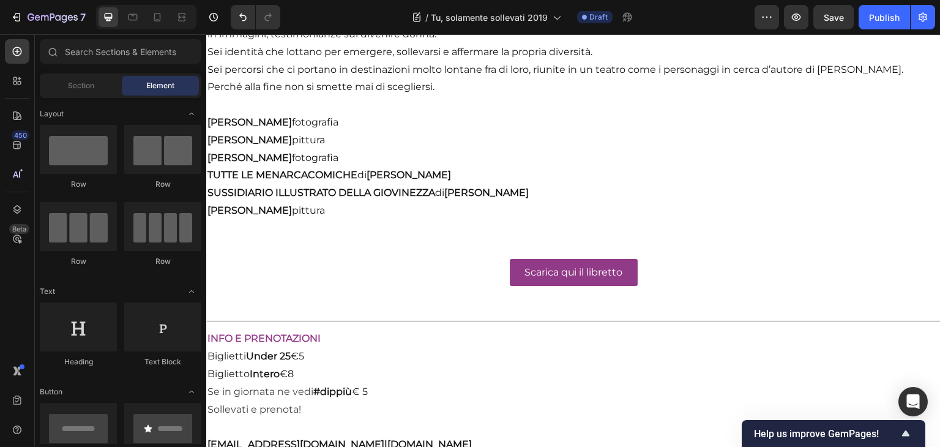
scroll to position [3638, 0]
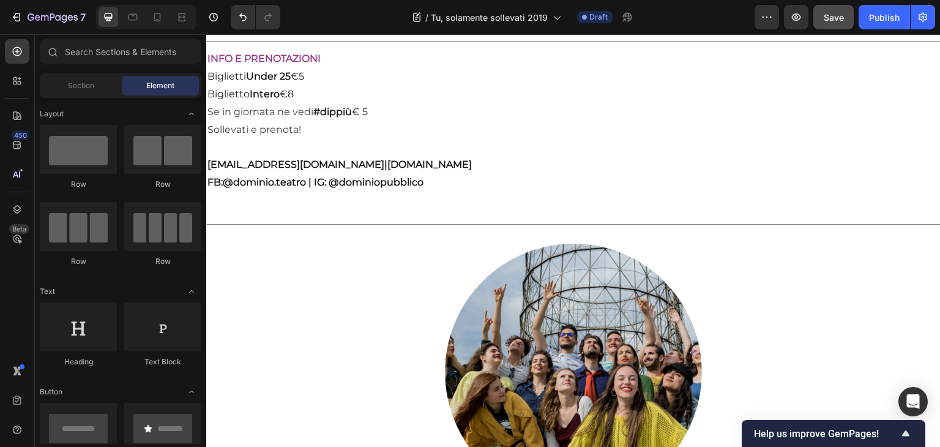
click at [828, 20] on span "Save" at bounding box center [833, 17] width 20 height 10
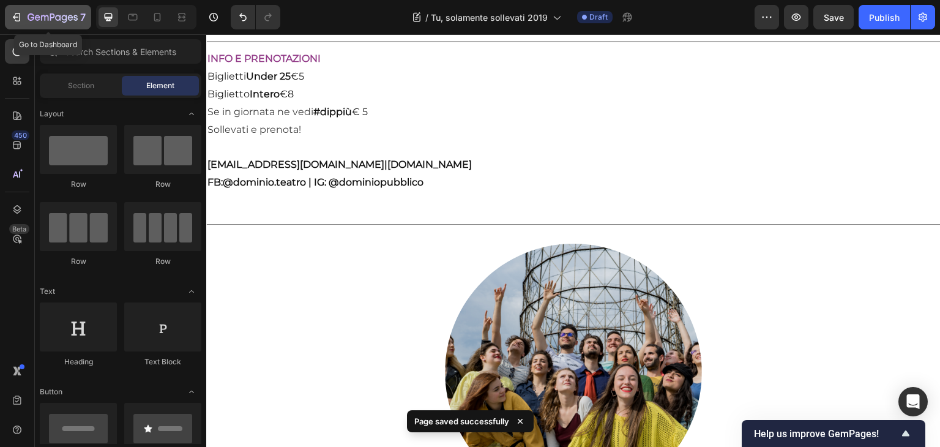
click at [55, 18] on icon "button" at bounding box center [58, 18] width 6 height 6
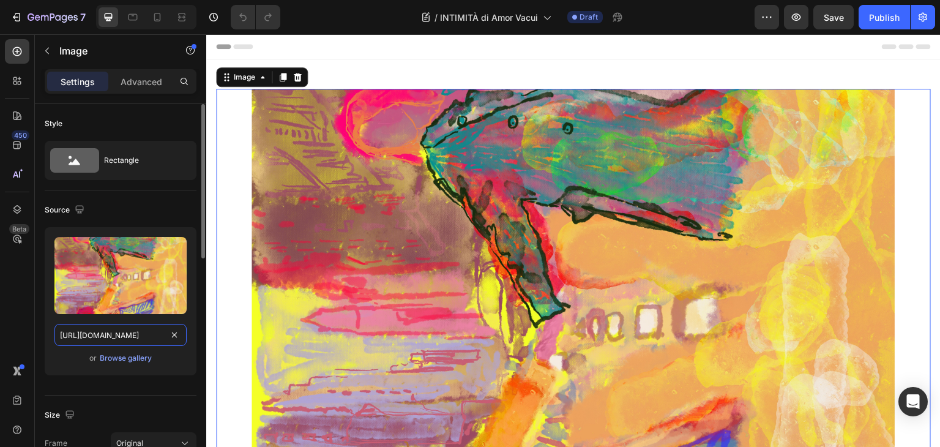
click at [108, 333] on input "https://res.cloudinary.com/dxankxgek/image/upload/v1758297563/Camminare_fino_a_…" at bounding box center [120, 335] width 132 height 22
paste input "9071145/Intimit%C3%A0_-_foto_1_ize6qw.jp"
type input "https://res.cloudinary.com/dxankxgek/image/upload/v1759071145/Intimit%C3%A0_-_f…"
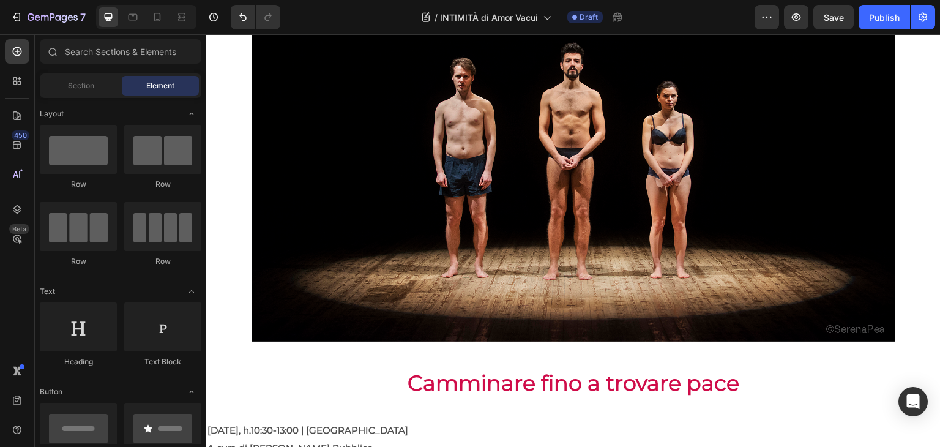
scroll to position [208, 0]
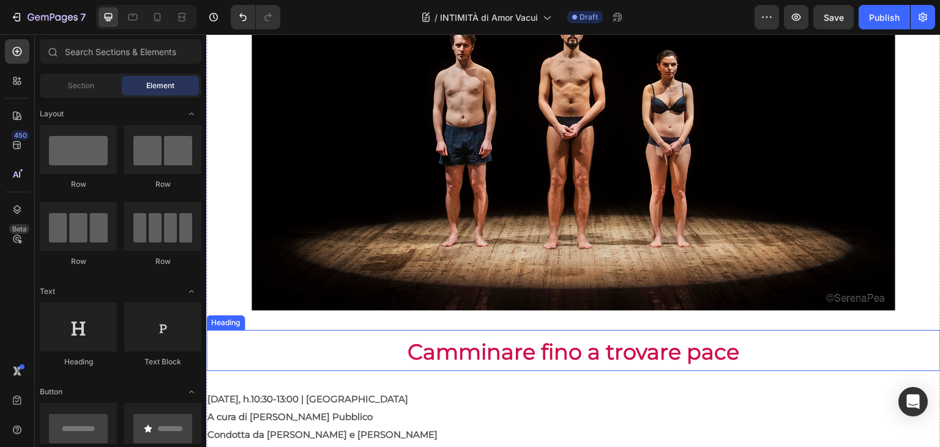
click at [598, 338] on strong "Camminare fino a trovare pace" at bounding box center [573, 351] width 332 height 26
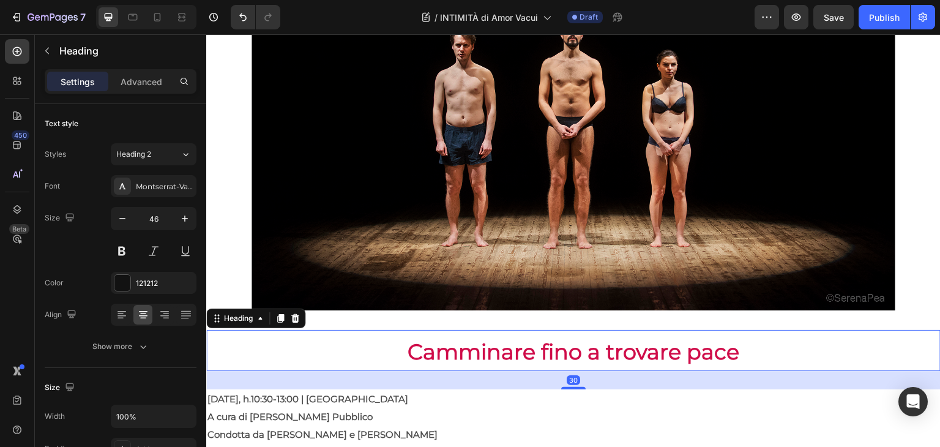
click at [752, 347] on h2 "Camminare fino a trovare pace" at bounding box center [573, 351] width 734 height 42
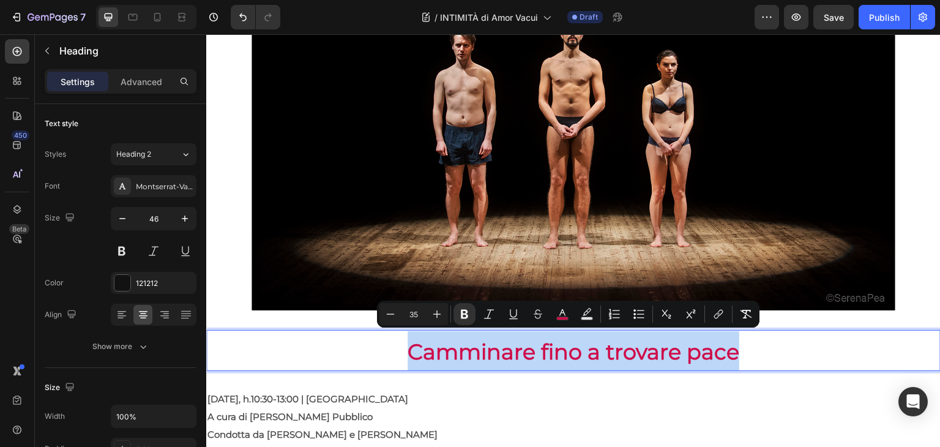
drag, startPoint x: 761, startPoint y: 349, endPoint x: 380, endPoint y: 325, distance: 381.9
click at [380, 331] on p "Camminare fino a trovare pace" at bounding box center [573, 350] width 732 height 39
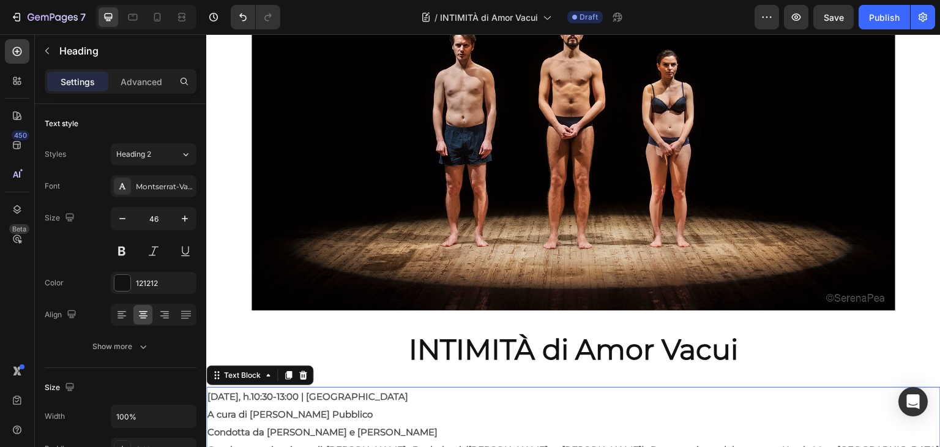
click at [327, 395] on strong "Domenica 26 ottobre, h.10:30-13:00 | Torrevecchia" at bounding box center [307, 396] width 201 height 12
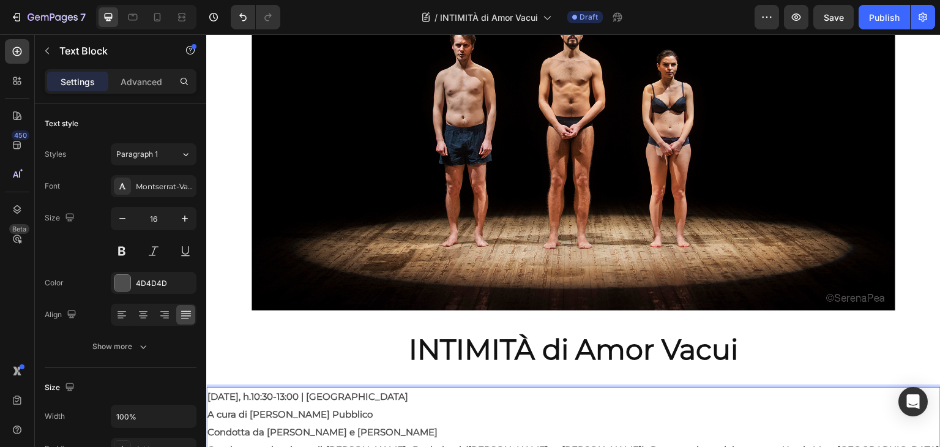
click at [298, 398] on p "Domenica 26 ottobre, h.10:30-13:00 | Torrevecchia" at bounding box center [573, 397] width 732 height 18
click at [232, 390] on strong "Domenica 26 ottobre, h.10:30-13:00 | Torrevecchia" at bounding box center [307, 396] width 201 height 12
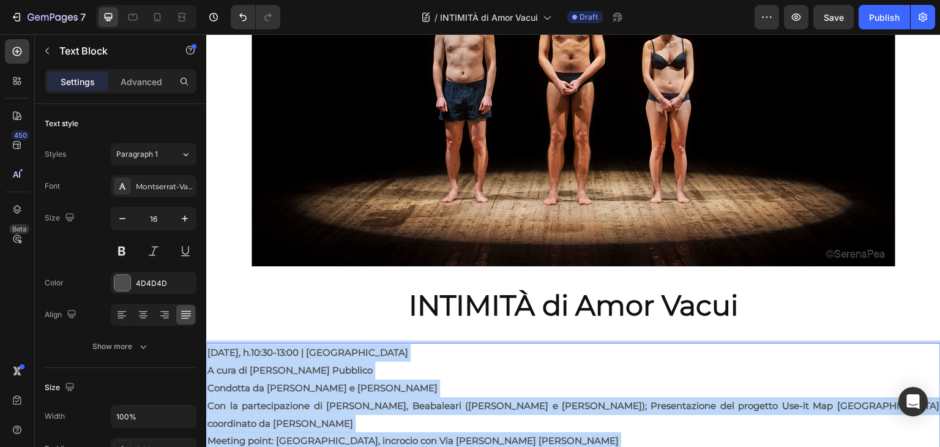
scroll to position [330, 0]
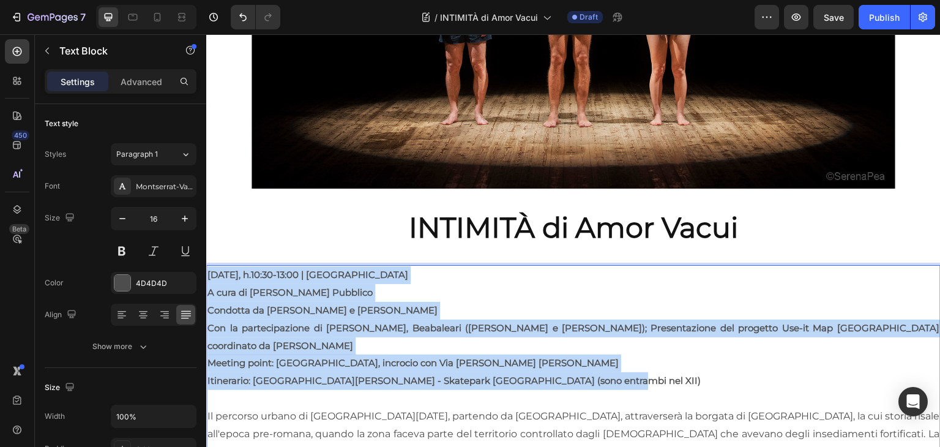
drag, startPoint x: 210, startPoint y: 384, endPoint x: 599, endPoint y: 355, distance: 389.5
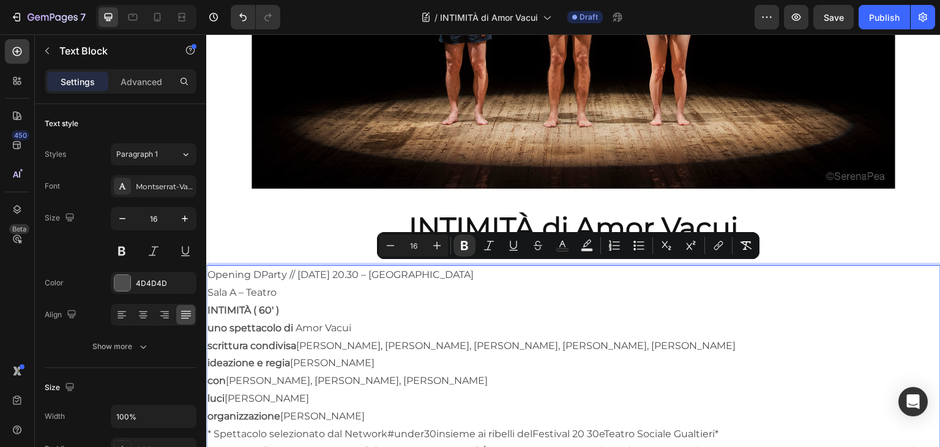
scroll to position [382, 0]
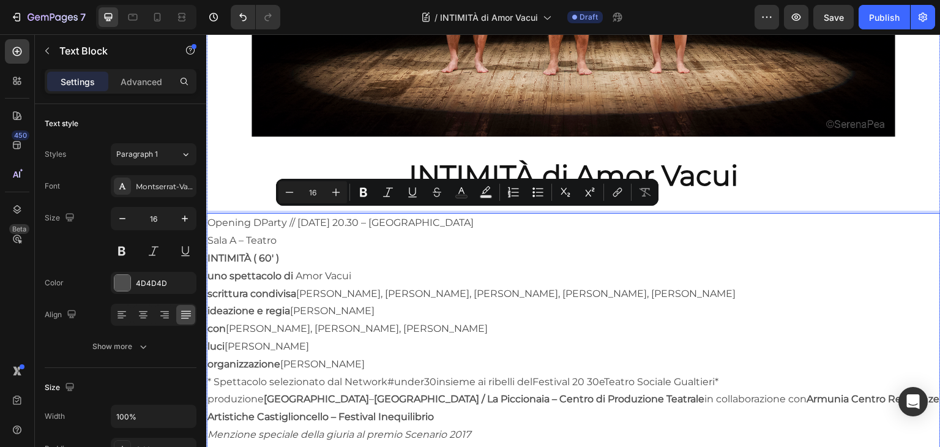
drag, startPoint x: 558, startPoint y: 215, endPoint x: 393, endPoint y: 201, distance: 165.2
click at [393, 201] on div "Image Row ⁠⁠⁠⁠⁠⁠⁠ INTIMITÀ di Amor Vacui Heading Opening DParty // 14 giugno, o…" at bounding box center [573, 300] width 734 height 1206
click at [223, 252] on strong "INTIMITÀ ( 60′ )" at bounding box center [243, 258] width 72 height 12
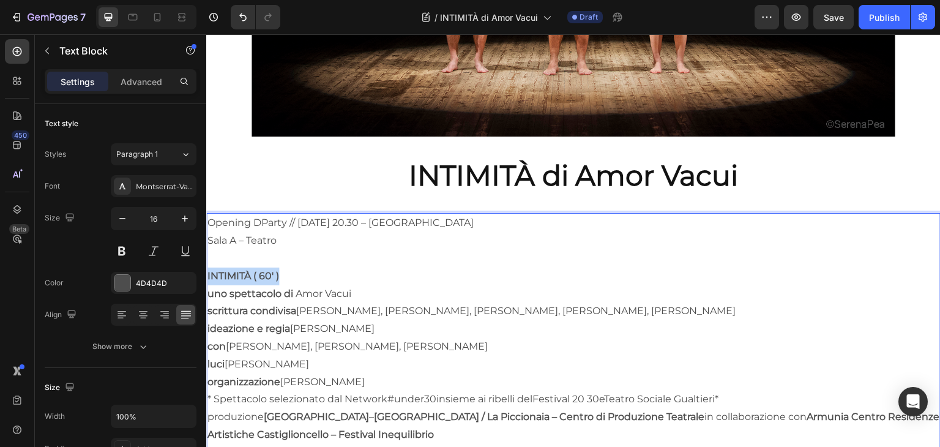
drag, startPoint x: 287, startPoint y: 269, endPoint x: 199, endPoint y: 267, distance: 88.1
click at [206, 267] on html "Header Image Row ⁠⁠⁠⁠⁠⁠⁠ INTIMITÀ di Amor Vacui Heading Opening DParty // 14 gi…" at bounding box center [573, 389] width 734 height 1473
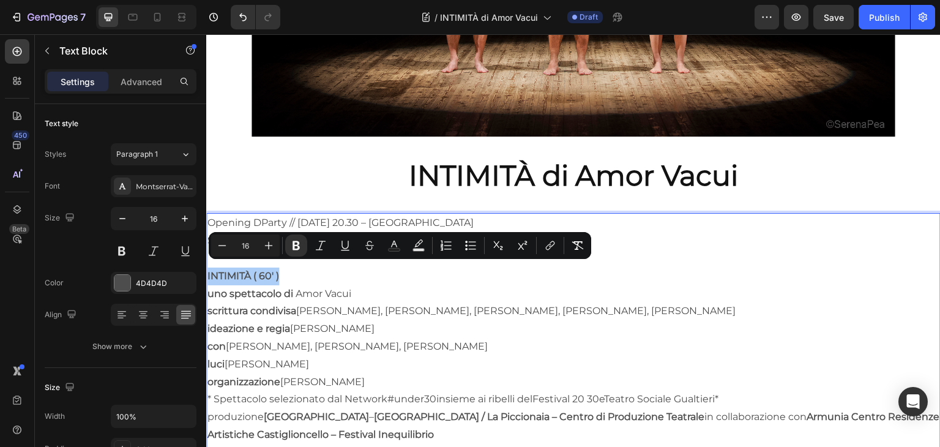
click at [246, 248] on input "16" at bounding box center [245, 245] width 24 height 15
type input "20"
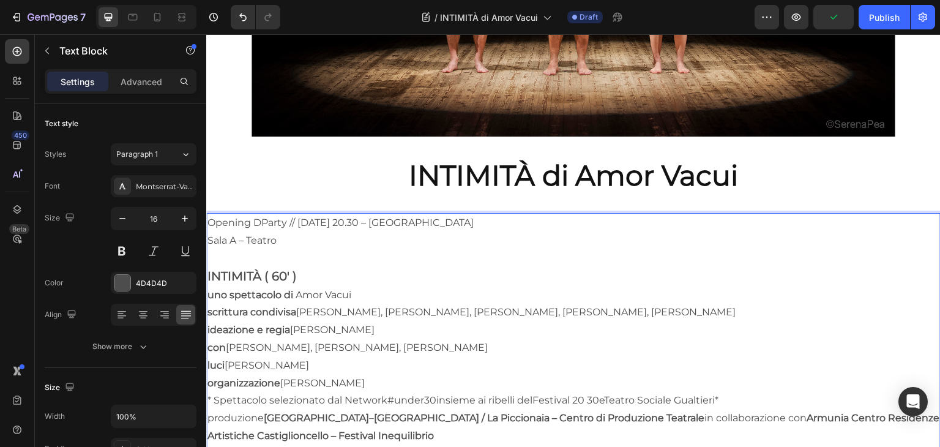
click at [296, 305] on p "uno spettacolo di Amor Vacui scrittura condivisa Lorenzo Maragoni, Andrea Bella…" at bounding box center [573, 339] width 732 height 106
click at [213, 393] on p "* Spettacolo selezionato dal Network #under30 insieme ai ribelli del Festival 2…" at bounding box center [573, 401] width 732 height 18
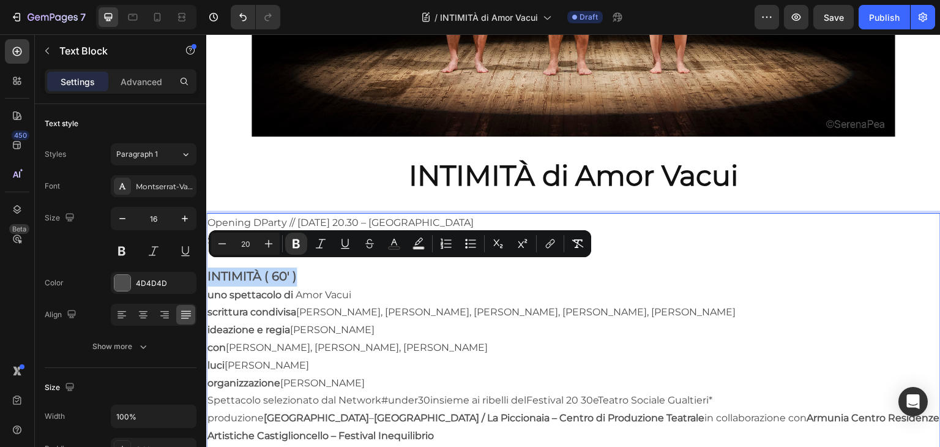
drag, startPoint x: 316, startPoint y: 265, endPoint x: 196, endPoint y: 265, distance: 119.9
click at [206, 265] on html "Header Image Row ⁠⁠⁠⁠⁠⁠⁠ INTIMITÀ di Amor Vacui Heading Opening DParty // 14 gi…" at bounding box center [573, 390] width 734 height 1474
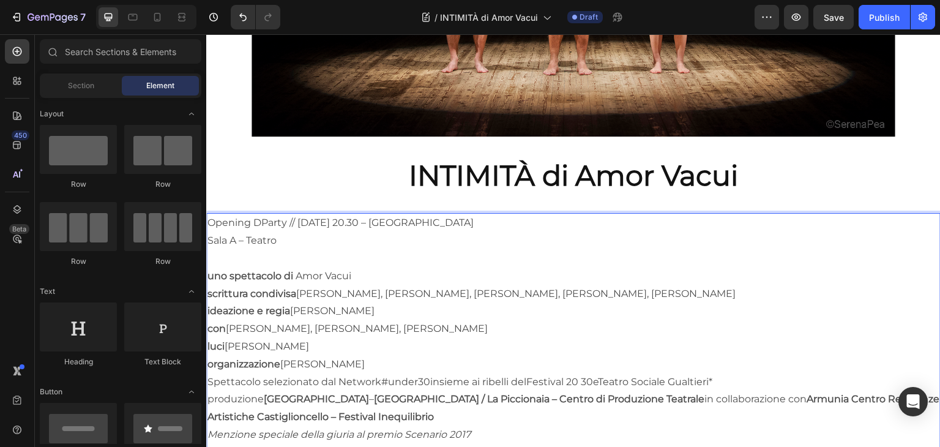
scroll to position [497, 0]
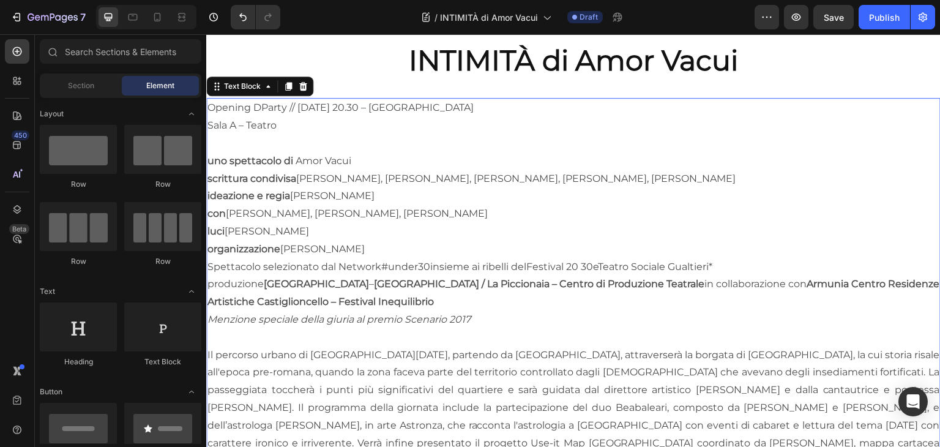
click at [735, 261] on p "Spettacolo selezionato dal Network #under30 insieme ai ribelli del Festival 20 …" at bounding box center [573, 267] width 732 height 18
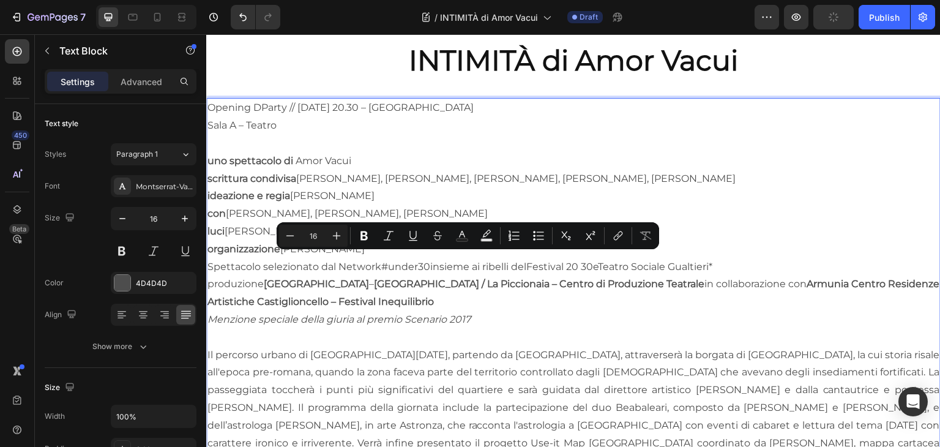
drag, startPoint x: 735, startPoint y: 261, endPoint x: 201, endPoint y: 256, distance: 534.1
click at [752, 258] on p "Spettacolo selezionato dal Network #under30 insieme ai ribelli del Festival 20 …" at bounding box center [573, 267] width 732 height 18
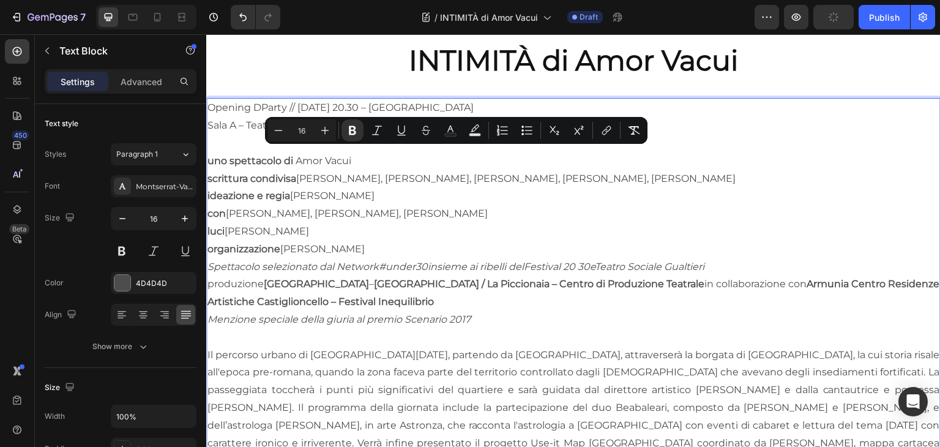
drag, startPoint x: 346, startPoint y: 236, endPoint x: 198, endPoint y: 149, distance: 172.5
click at [206, 149] on html "Header Image Row ⁠⁠⁠⁠⁠⁠⁠ INTIMITÀ di Amor Vacui Heading Opening DParty // 14 gi…" at bounding box center [573, 266] width 734 height 1456
click at [305, 155] on link "Amor Vacui" at bounding box center [321, 161] width 56 height 12
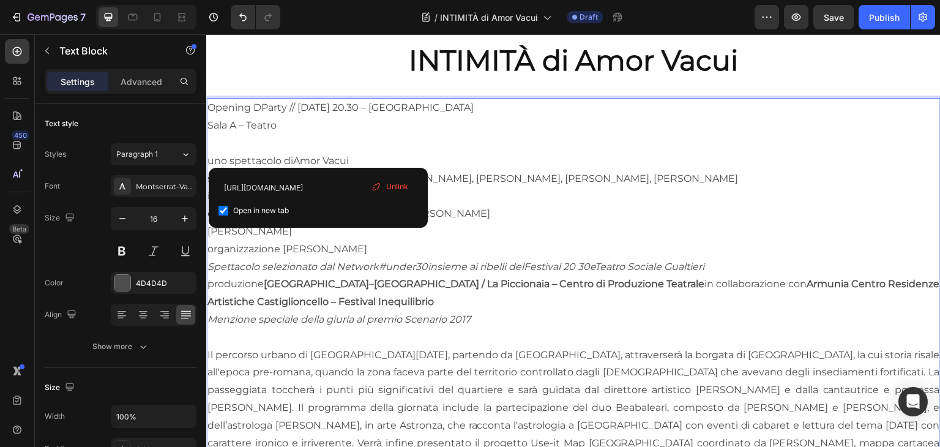
click at [394, 182] on span "Unlink" at bounding box center [397, 186] width 22 height 11
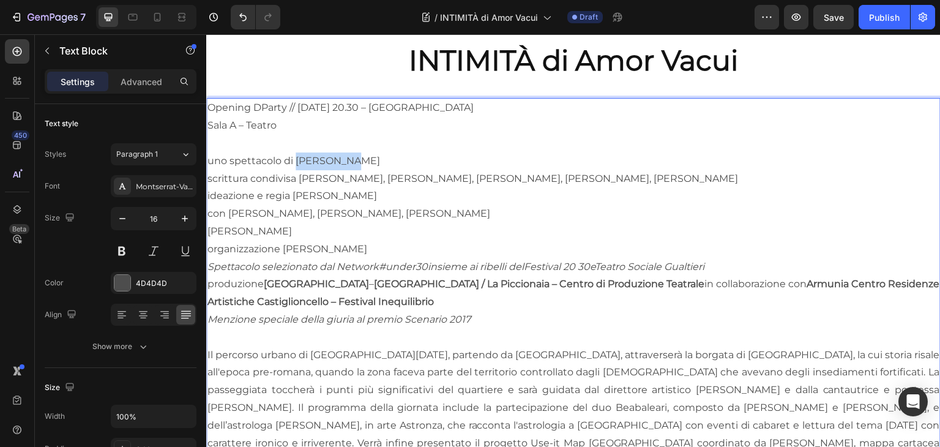
drag, startPoint x: 376, startPoint y: 147, endPoint x: 296, endPoint y: 154, distance: 79.8
click at [296, 154] on p "uno spettacolo di Amor Vacui scrittura condivisa Lorenzo Maragoni, Andrea Bella…" at bounding box center [573, 205] width 732 height 106
drag, startPoint x: 713, startPoint y: 176, endPoint x: 297, endPoint y: 174, distance: 415.4
click at [297, 174] on p "uno spettacolo di Amor Vacui scrittura condivisa Lorenzo Maragoni, Andrea Bella…" at bounding box center [573, 205] width 732 height 106
drag, startPoint x: 382, startPoint y: 195, endPoint x: 296, endPoint y: 188, distance: 86.5
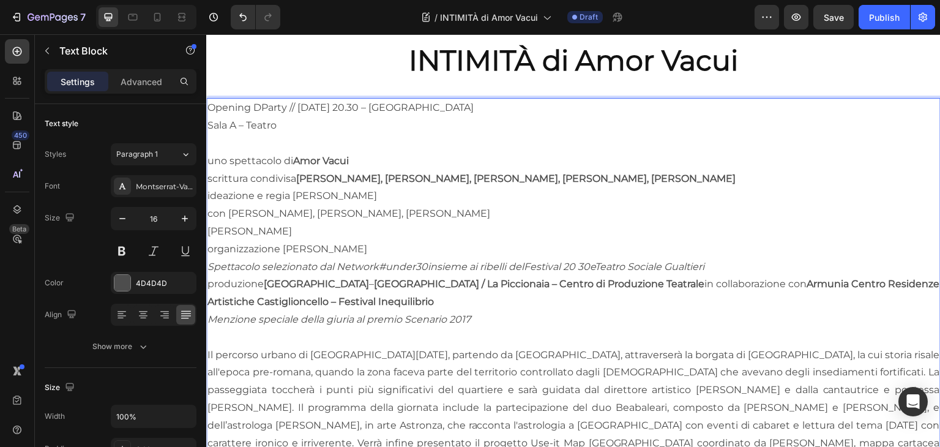
click at [296, 188] on p "uno spettacolo di Amor Vacui scrittura condivisa Lorenzo Maragoni, Andrea Bella…" at bounding box center [573, 205] width 732 height 106
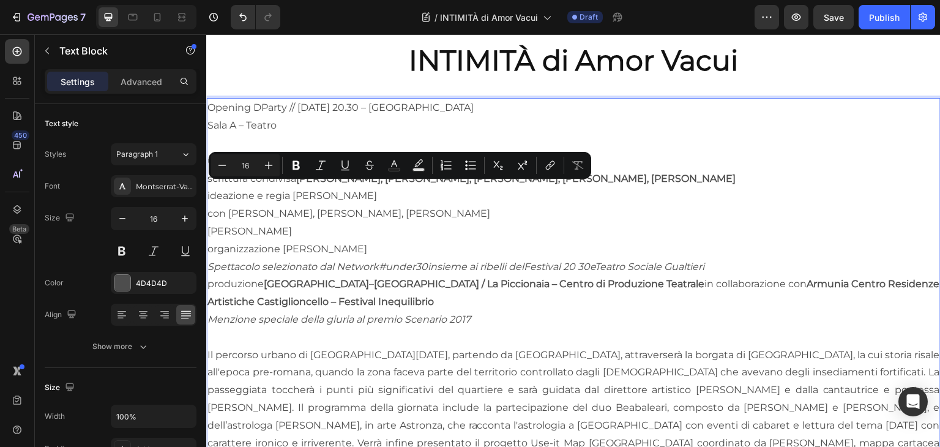
click at [379, 196] on p "uno spettacolo di Amor Vacui scrittura condivisa Lorenzo Maragoni, Andrea Bella…" at bounding box center [573, 205] width 732 height 106
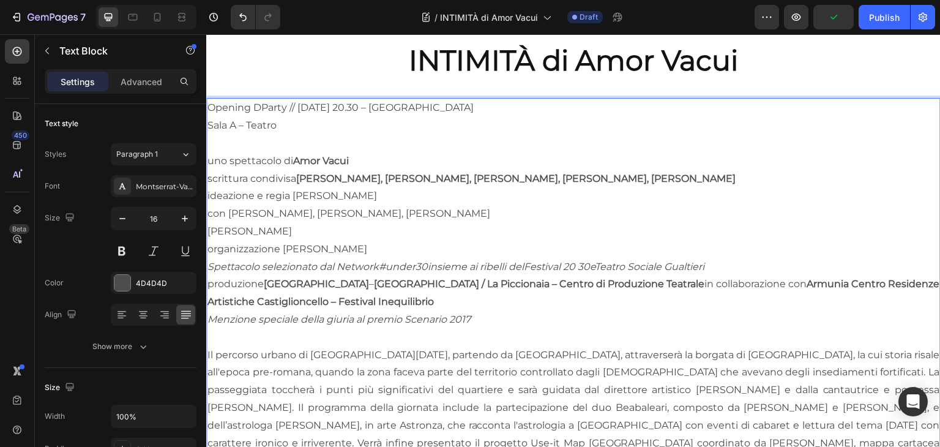
drag, startPoint x: 389, startPoint y: 194, endPoint x: 294, endPoint y: 190, distance: 95.5
click at [294, 190] on p "uno spettacolo di Amor Vacui scrittura condivisa Lorenzo Maragoni, Andrea Bella…" at bounding box center [573, 205] width 732 height 106
drag, startPoint x: 504, startPoint y: 206, endPoint x: 229, endPoint y: 206, distance: 275.3
click at [229, 206] on p "uno spettacolo di Amor Vacui scrittura condivisa Lorenzo Maragoni, Andrea Bella…" at bounding box center [573, 205] width 732 height 106
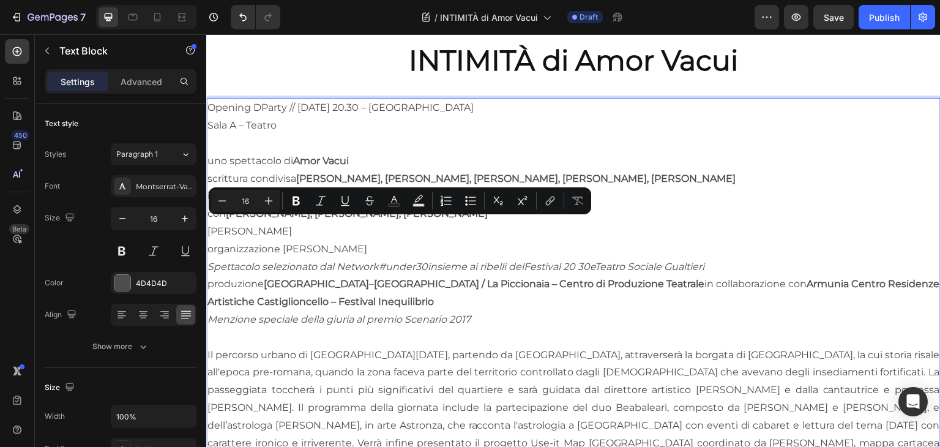
drag, startPoint x: 330, startPoint y: 232, endPoint x: 225, endPoint y: 224, distance: 105.5
click at [225, 224] on p "uno spettacolo di Amor Vacui scrittura condivisa Lorenzo Maragoni, Andrea Bella…" at bounding box center [573, 205] width 732 height 106
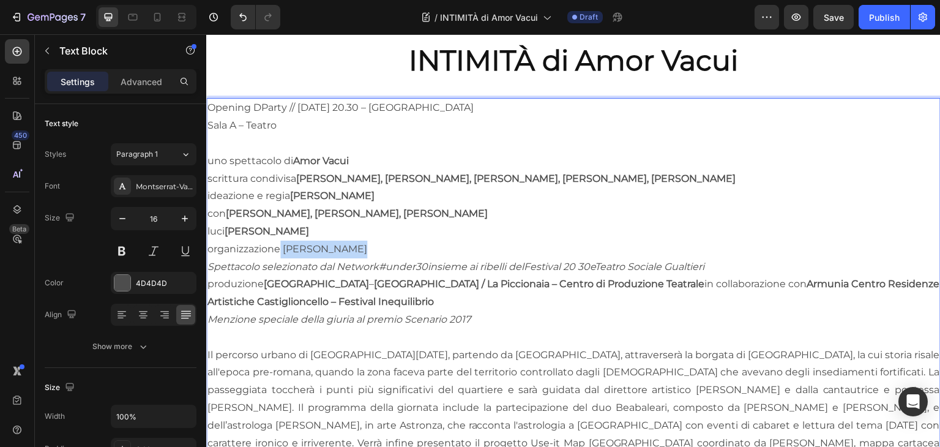
drag, startPoint x: 358, startPoint y: 244, endPoint x: 281, endPoint y: 241, distance: 77.1
click at [281, 241] on p "uno spettacolo di Amor Vacui scrittura condivisa Lorenzo Maragoni, Andrea Bella…" at bounding box center [573, 205] width 732 height 106
click at [502, 290] on p "produzione Teatro Stabile del Veneto – Teatro Nazionale / La Piccionaia – Centr…" at bounding box center [573, 292] width 732 height 35
click at [213, 262] on icon "Spettacolo selezionato dal Network" at bounding box center [292, 267] width 171 height 12
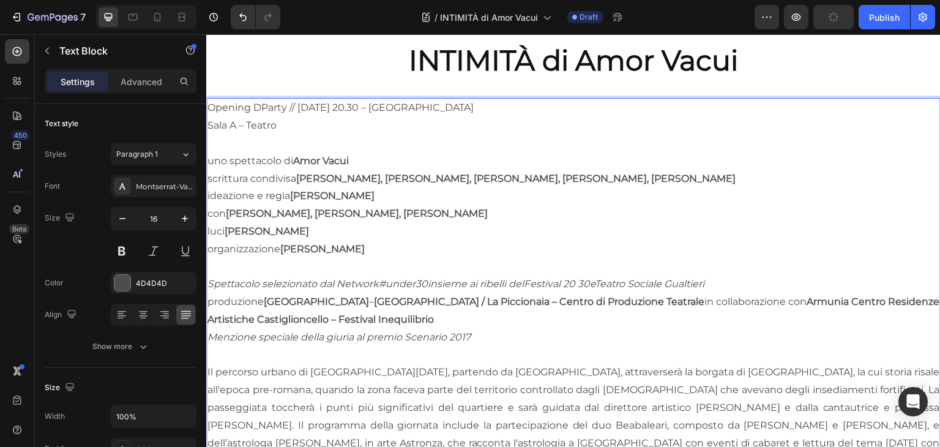
click at [217, 300] on p "produzione Teatro Stabile del Veneto – Teatro Nazionale / La Piccionaia – Centr…" at bounding box center [573, 310] width 732 height 35
click at [239, 312] on strong "Armunia Centro Residenze Artistiche Castiglioncello – Festival Inequilibrio" at bounding box center [573, 309] width 732 height 29
click at [234, 351] on p "Rich Text Editor. Editing area: main" at bounding box center [573, 355] width 732 height 18
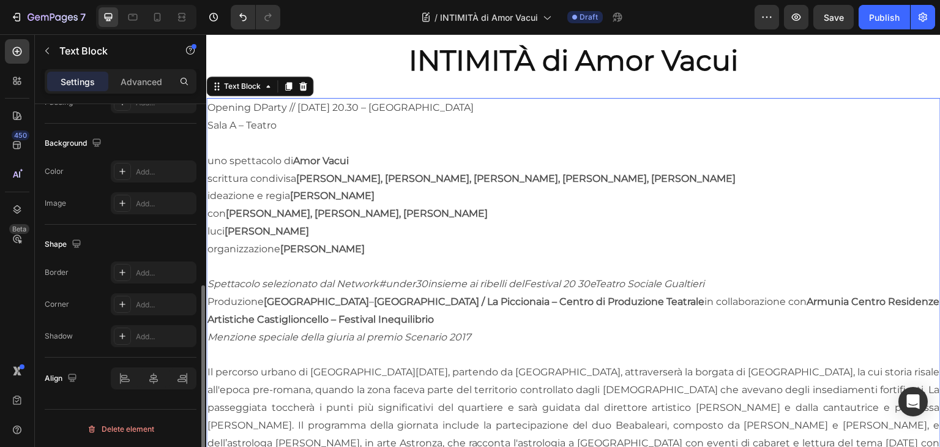
drag, startPoint x: 412, startPoint y: 392, endPoint x: 215, endPoint y: 406, distance: 196.9
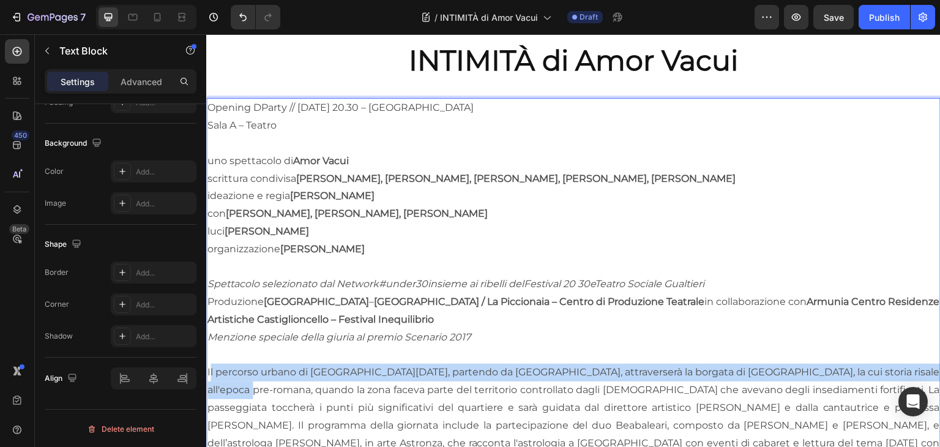
drag, startPoint x: 209, startPoint y: 358, endPoint x: 218, endPoint y: 387, distance: 29.8
click at [218, 387] on p "Il percorso urbano di Domenica 26 ottobre 2025, partendo da Via di Torrevecchia…" at bounding box center [573, 425] width 732 height 124
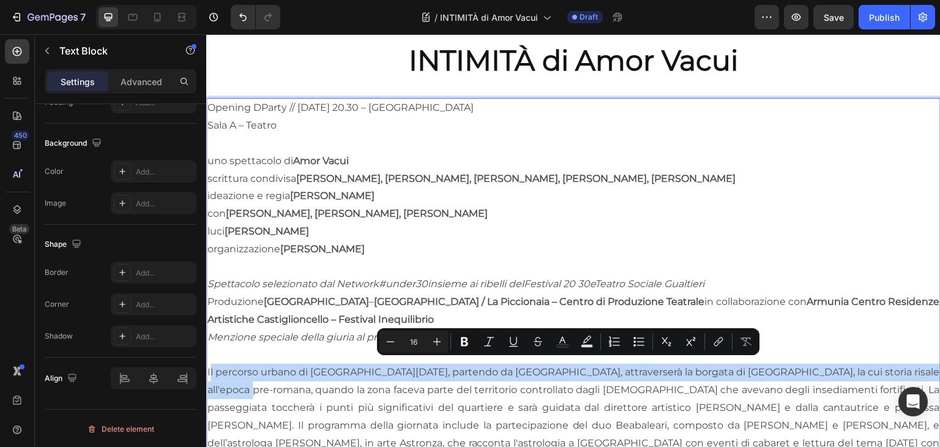
click at [218, 387] on p "Il percorso urbano di Domenica 26 ottobre 2025, partendo da Via di Torrevecchia…" at bounding box center [573, 425] width 732 height 124
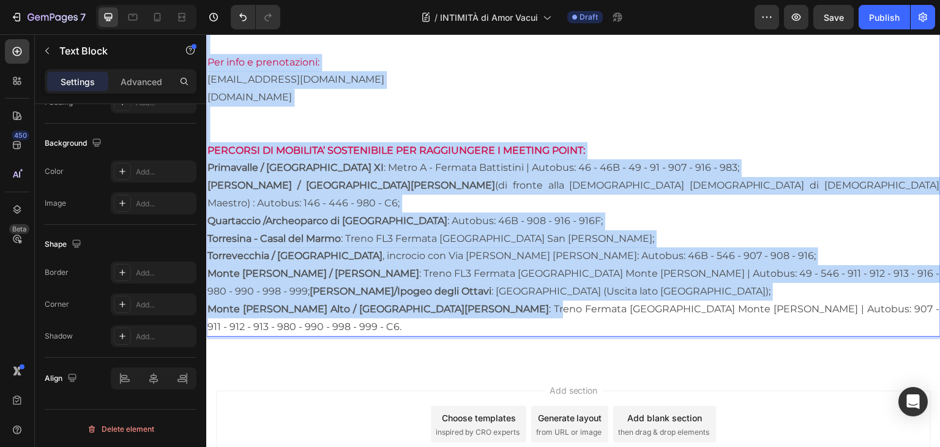
scroll to position [976, 0]
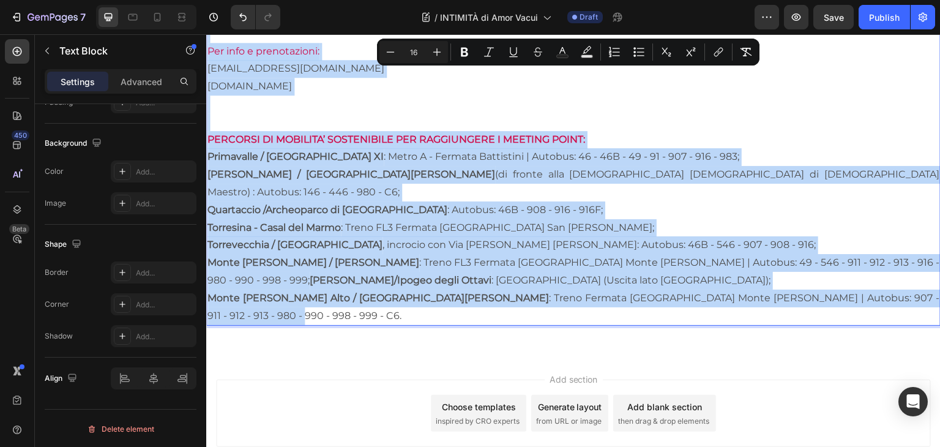
drag, startPoint x: 210, startPoint y: 362, endPoint x: 933, endPoint y: 276, distance: 727.5
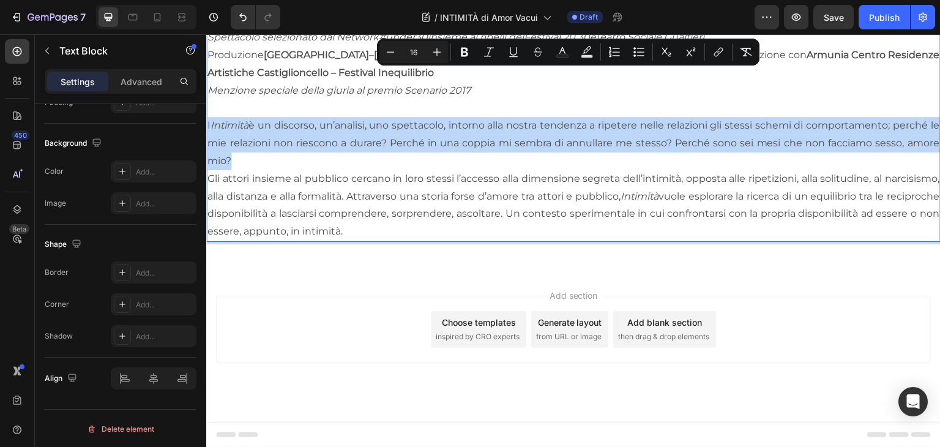
scroll to position [737, 0]
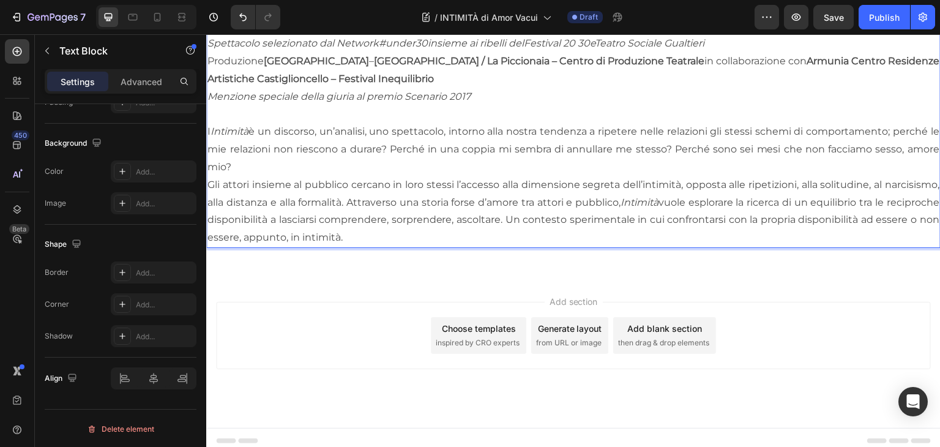
click at [213, 125] on icon "Intimità" at bounding box center [229, 131] width 38 height 12
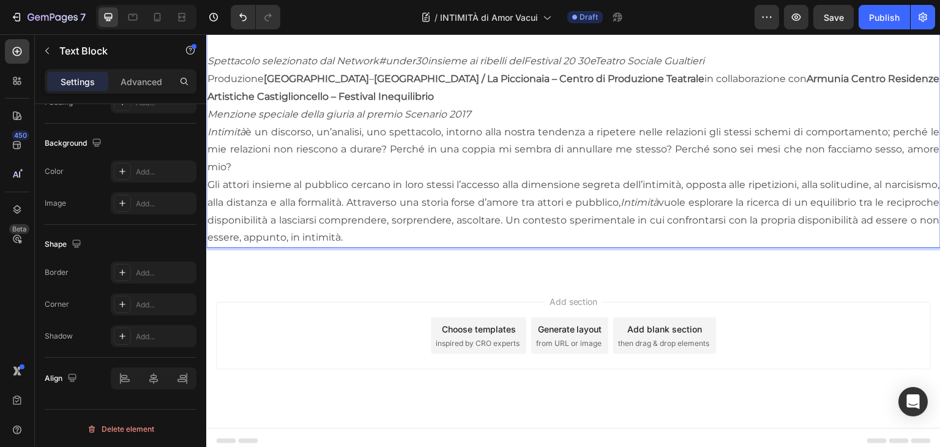
click at [678, 224] on p "Gli attori insieme al pubblico cercano in loro stessi l’accesso alla dimensione…" at bounding box center [573, 211] width 732 height 70
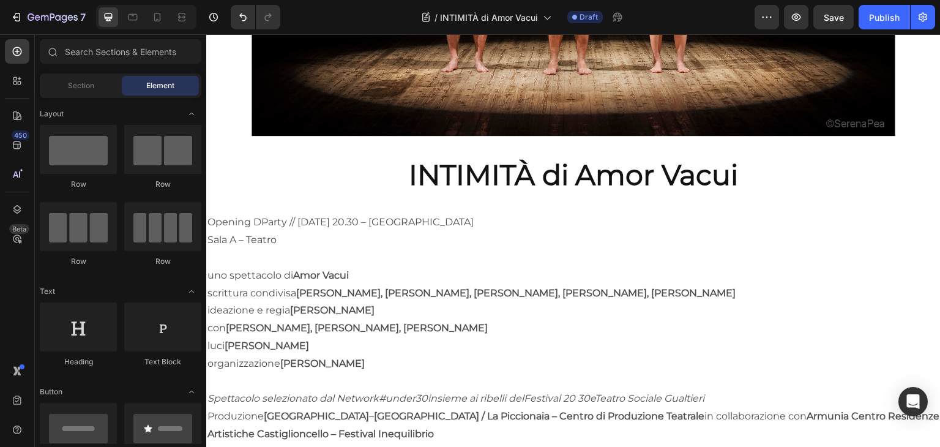
scroll to position [143, 0]
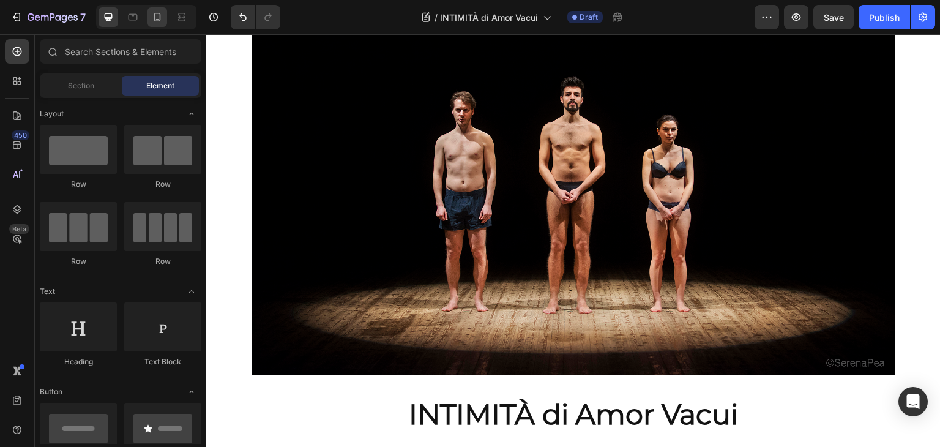
click at [156, 24] on div at bounding box center [157, 17] width 20 height 20
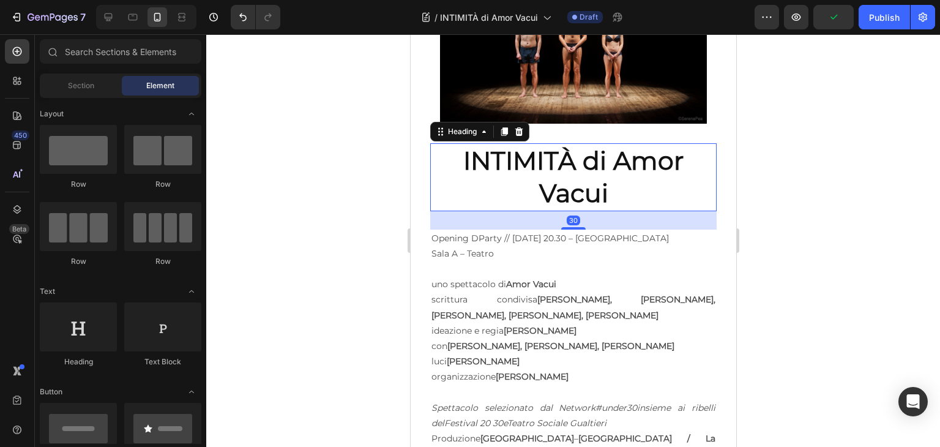
click at [624, 177] on p "⁠⁠⁠⁠⁠⁠⁠ INTIMITÀ di Amor Vacui" at bounding box center [573, 176] width 284 height 65
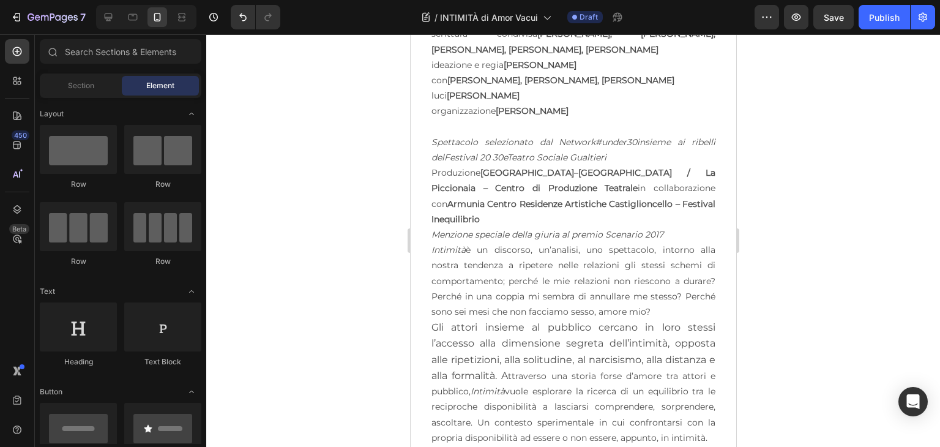
scroll to position [455, 0]
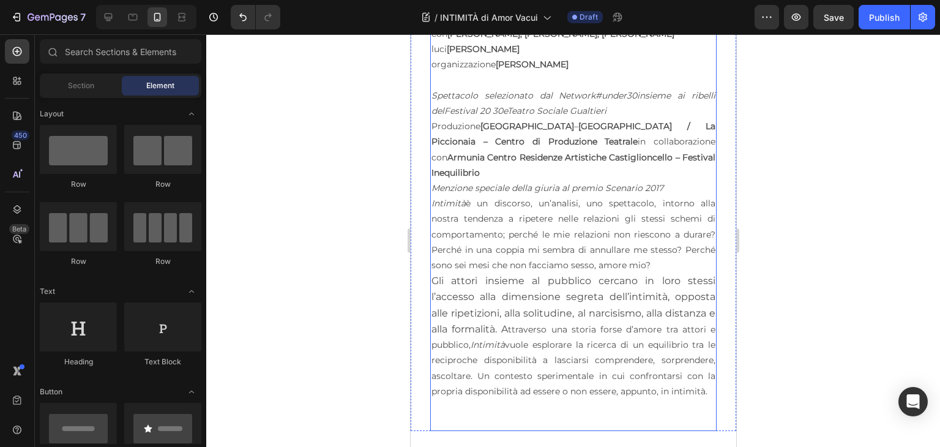
click at [453, 220] on p "Intimità è un discorso, un’analisi, uno spettacolo, intorno alla nostra tendenz…" at bounding box center [573, 234] width 284 height 77
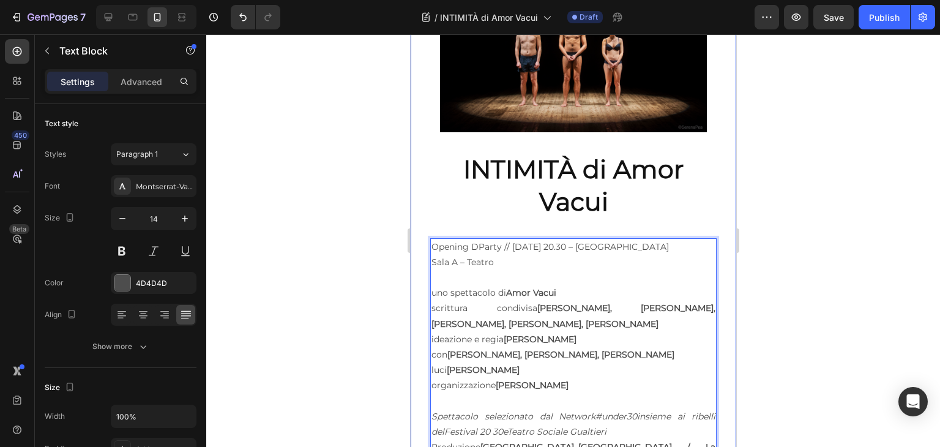
scroll to position [135, 0]
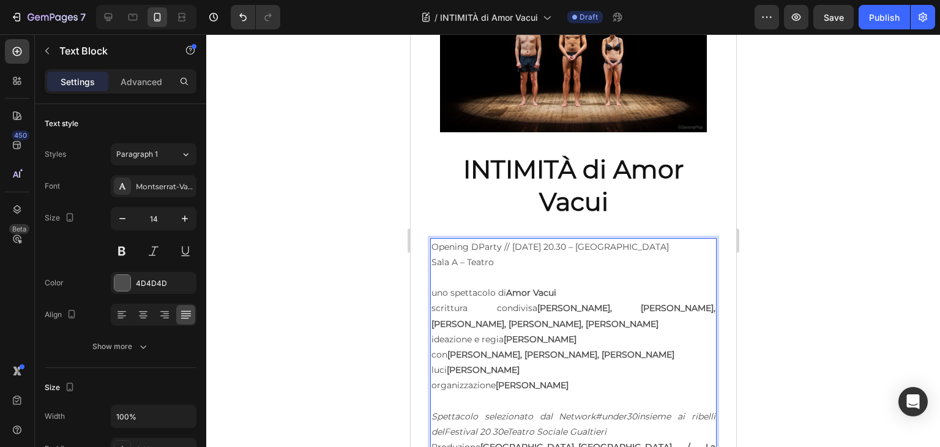
click at [462, 295] on p "uno spettacolo di Amor Vacui scrittura condivisa Lorenzo Maragoni, Andrea Bella…" at bounding box center [573, 339] width 284 height 108
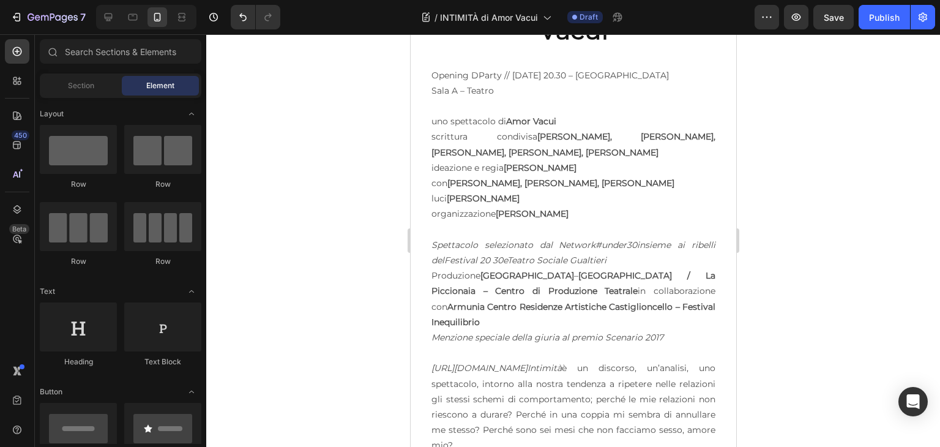
scroll to position [309, 0]
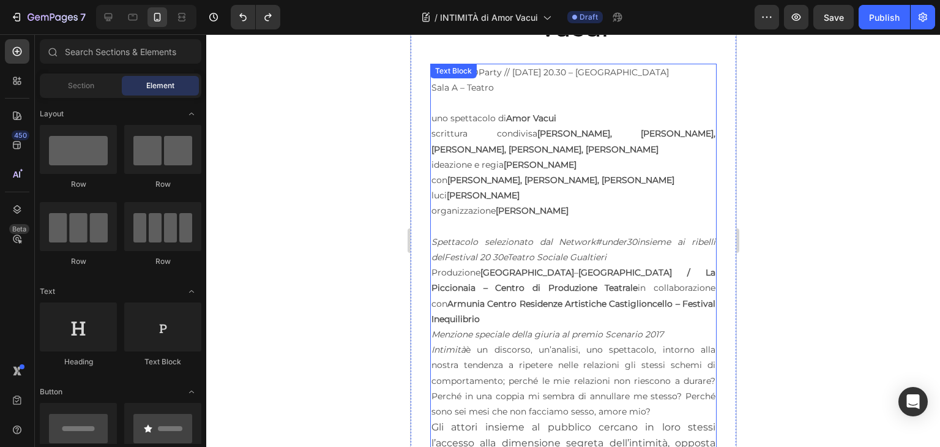
click at [446, 355] on icon "Intimità" at bounding box center [448, 349] width 34 height 11
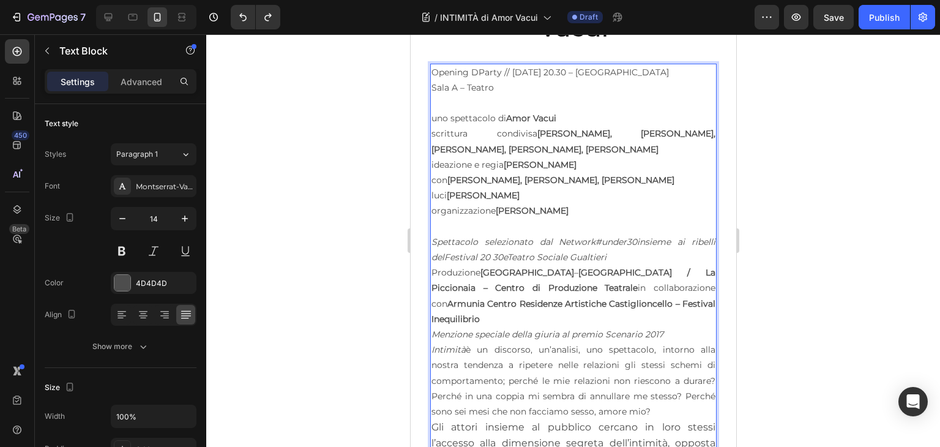
click at [444, 355] on icon "Intimità" at bounding box center [448, 349] width 34 height 11
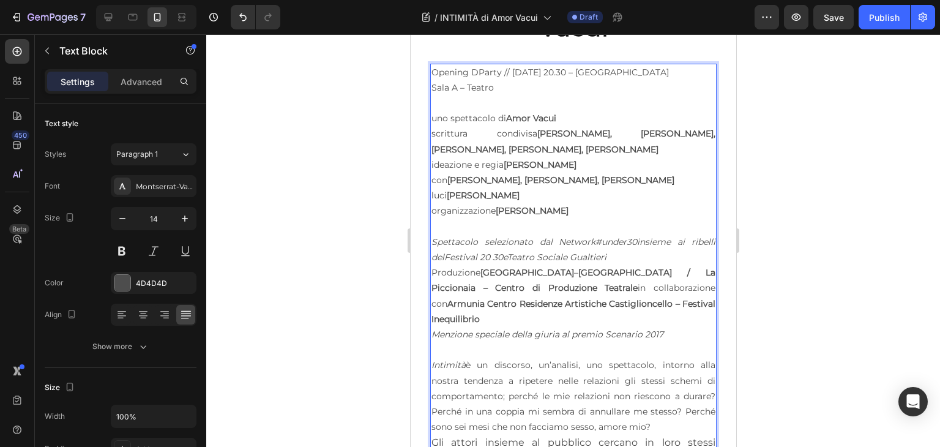
click at [466, 340] on icon "Menzione speciale della giuria al premio Scenario 2017" at bounding box center [547, 334] width 232 height 11
click at [529, 338] on icon "Menzione speciale della giuria al premio Scenario 2017" at bounding box center [547, 334] width 232 height 11
click at [488, 414] on p "Intimità è un discorso, un’analisi, uno spettacolo, intorno alla nostra tendenz…" at bounding box center [573, 395] width 284 height 77
click at [441, 354] on p "Rich Text Editor. Editing area: main" at bounding box center [573, 349] width 284 height 15
click at [441, 327] on p "Produzione Teatro Stabile del Veneto – Teatro Nazionale / La Piccionaia – Centr…" at bounding box center [573, 296] width 284 height 62
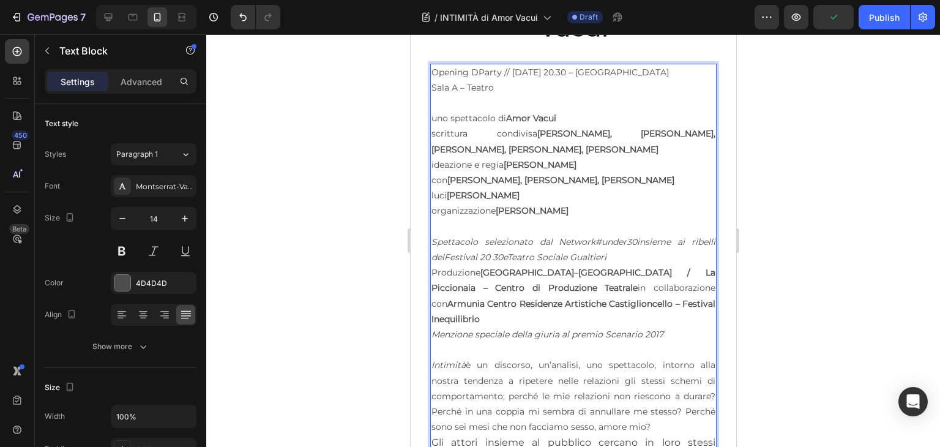
click at [456, 324] on strong "Armunia Centro Residenze Artistiche Castiglioncello – Festival Inequilibrio" at bounding box center [573, 311] width 284 height 26
click at [450, 315] on strong "Armunia Centro Residenze Artistiche Castiglioncello – Festival Inequilibrio" at bounding box center [573, 311] width 284 height 26
click at [448, 290] on p "Produzione Teatro Stabile del Veneto – Teatro Nazionale / La Piccionaia – Centr…" at bounding box center [573, 296] width 284 height 62
click at [507, 278] on strong "Teatro Stabile del Veneto" at bounding box center [527, 272] width 94 height 11
click at [486, 273] on div "Opening DParty // 14 giugno, ore 20.30 – Teatro India Teatro di Roma Sala A – T…" at bounding box center [572, 328] width 286 height 529
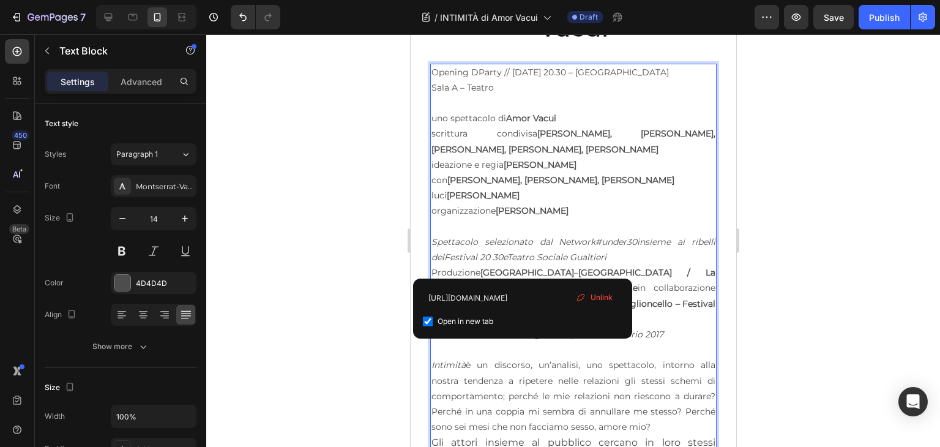
click at [463, 262] on icon "Festival 20 30" at bounding box center [473, 256] width 59 height 11
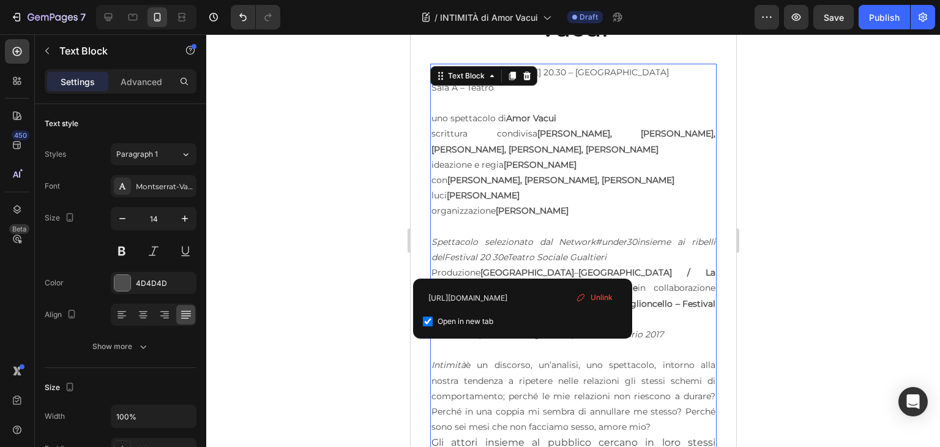
click at [595, 296] on span "Unlink" at bounding box center [601, 297] width 22 height 11
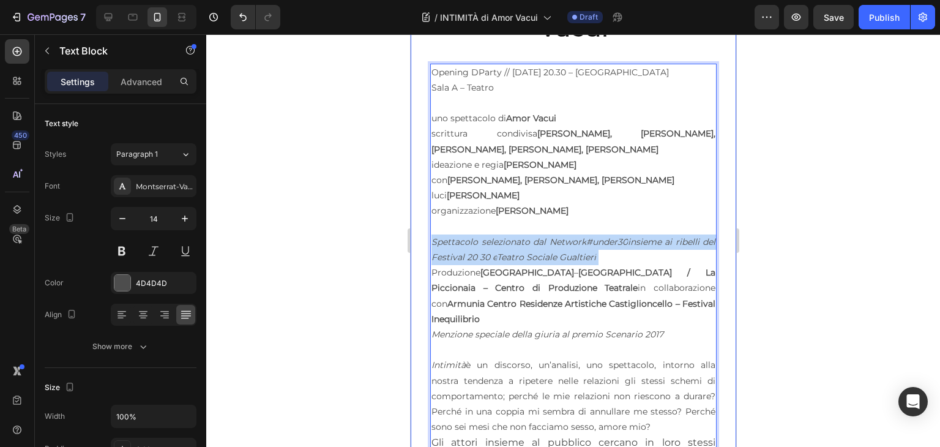
drag, startPoint x: 615, startPoint y: 265, endPoint x: 423, endPoint y: 254, distance: 192.4
click at [423, 254] on div "Image Row ⁠⁠⁠⁠⁠⁠⁠ INTIMITÀ di Amor Vacui Heading Opening DParty // 14 giugno, o…" at bounding box center [572, 181] width 325 height 823
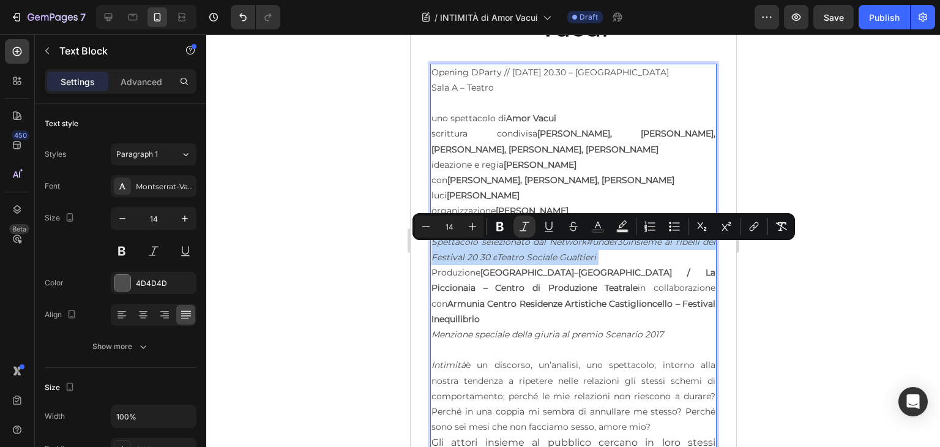
click at [539, 247] on icon "Spettacolo selezionato dal Network" at bounding box center [508, 241] width 155 height 11
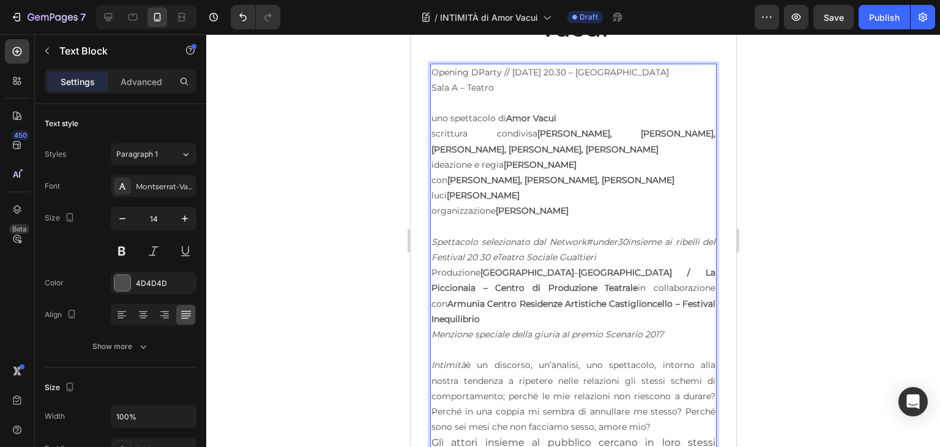
click at [654, 342] on p "Menzione speciale della giuria al premio Scenario 2017" at bounding box center [573, 334] width 284 height 15
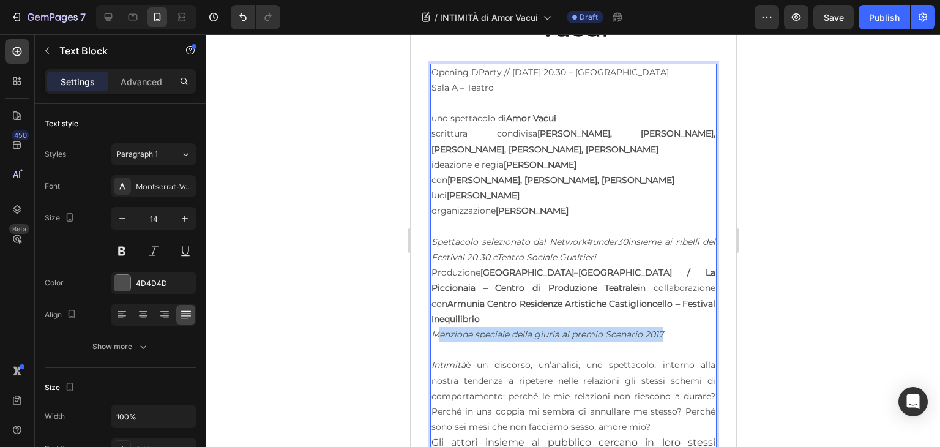
drag, startPoint x: 674, startPoint y: 338, endPoint x: 440, endPoint y: 344, distance: 233.8
click at [440, 342] on p "Menzione speciale della giuria al premio Scenario 2017" at bounding box center [573, 334] width 284 height 15
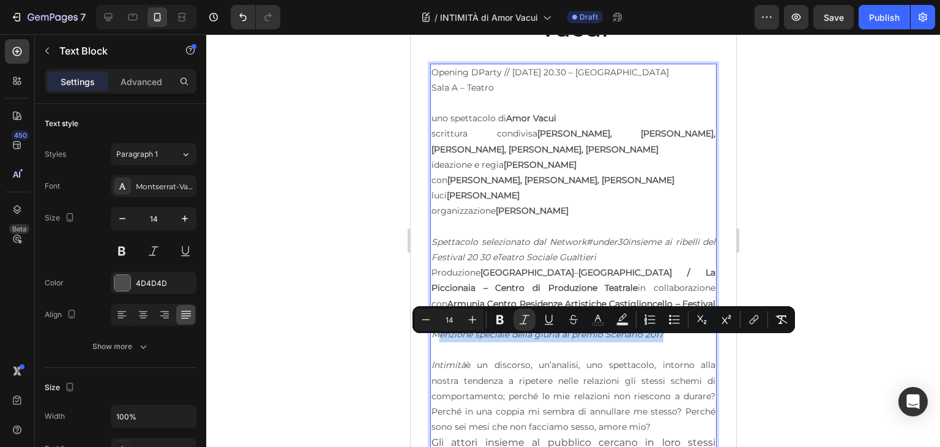
click at [440, 340] on icon "Menzione speciale della giuria al premio Scenario 2017" at bounding box center [547, 334] width 232 height 11
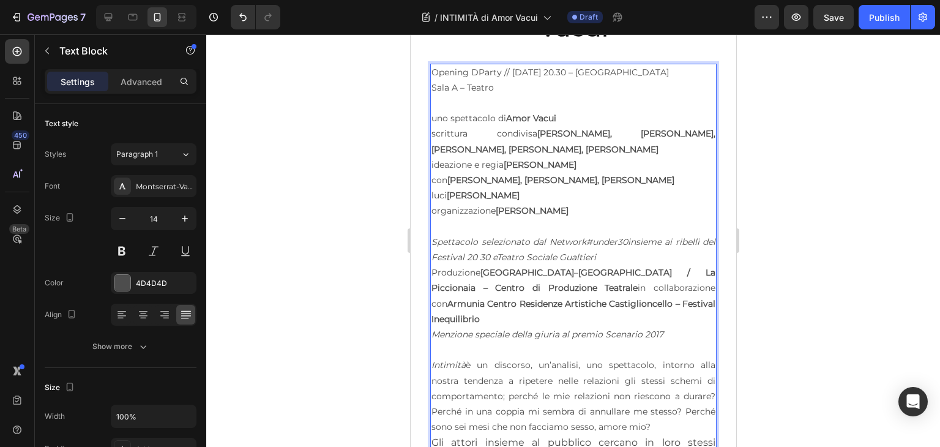
click at [478, 340] on icon "Menzione speciale della giuria al premio Scenario 2017" at bounding box center [547, 334] width 232 height 11
click at [106, 16] on icon at bounding box center [108, 17] width 12 height 12
type input "16"
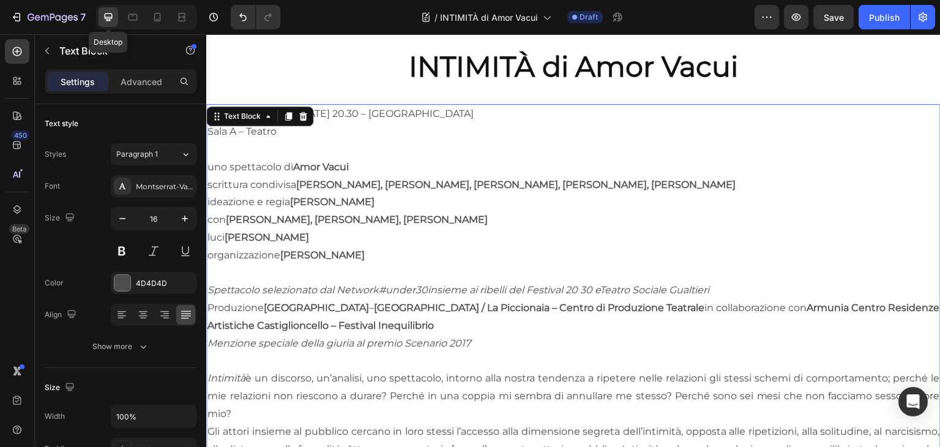
scroll to position [511, 0]
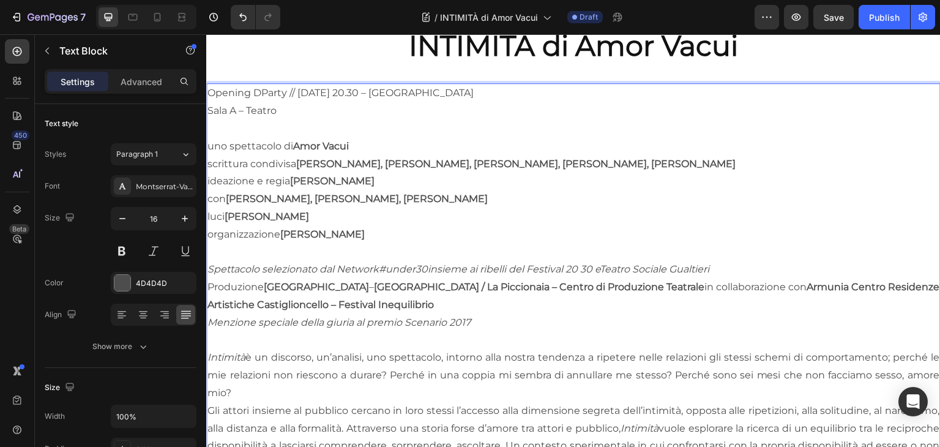
drag, startPoint x: 302, startPoint y: 106, endPoint x: 191, endPoint y: 81, distance: 113.5
click at [206, 81] on html "Header Image Row ⁠⁠⁠⁠⁠⁠⁠ INTIMITÀ di Amor Vacui Heading Opening DParty // 14 gi…" at bounding box center [573, 119] width 734 height 1192
click at [645, 218] on p "uno spettacolo di Amor Vacui scrittura condivisa Lorenzo Maragoni, Andrea Bella…" at bounding box center [573, 191] width 732 height 106
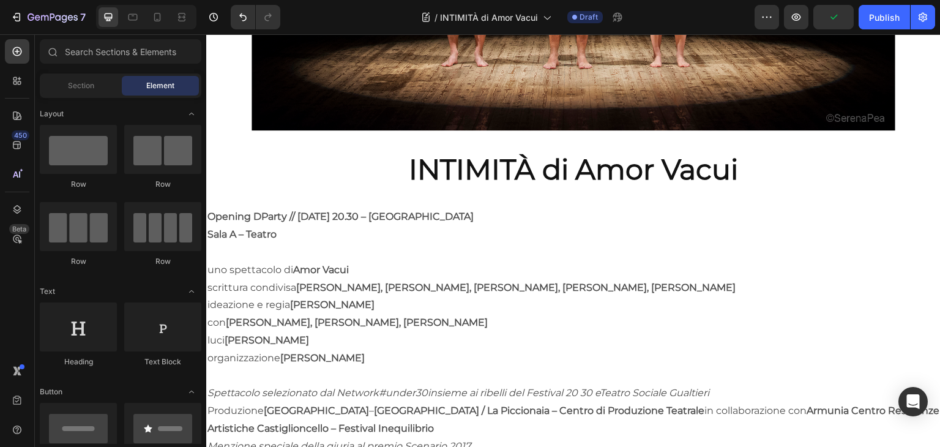
scroll to position [387, 0]
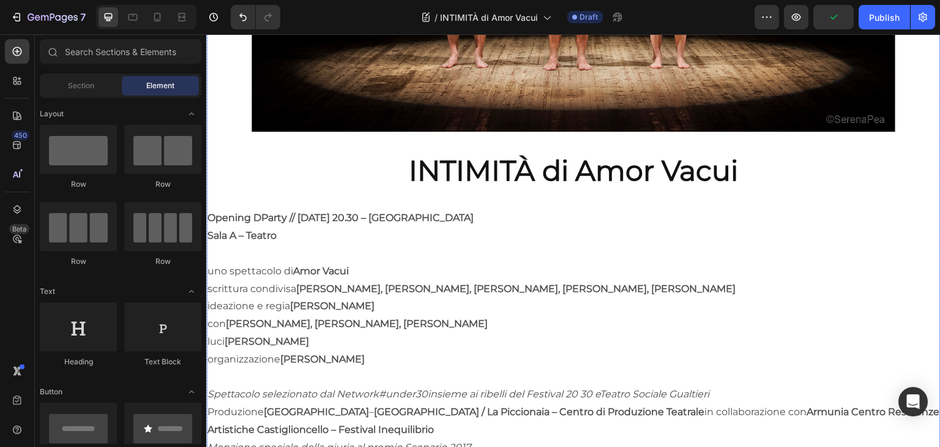
click at [655, 171] on strong "INTIMITÀ di Amor Vacui" at bounding box center [574, 170] width 330 height 35
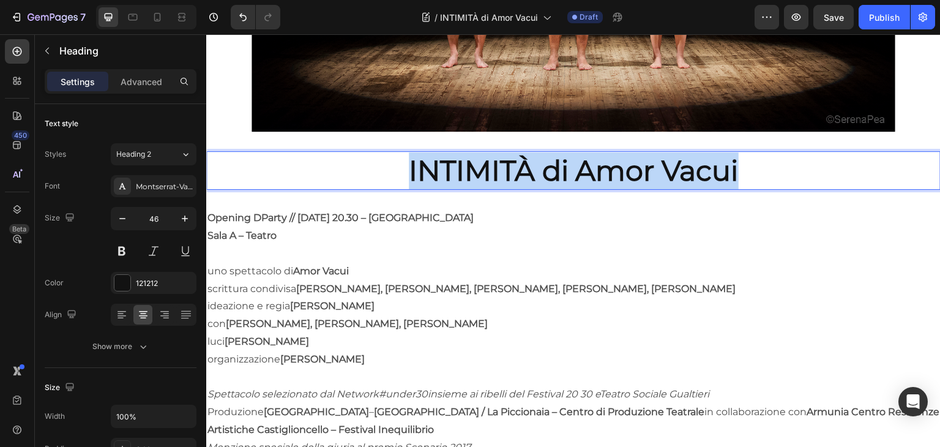
drag, startPoint x: 771, startPoint y: 172, endPoint x: 343, endPoint y: 160, distance: 428.4
click at [343, 160] on p "INTIMITÀ di Amor Vacui" at bounding box center [573, 170] width 732 height 37
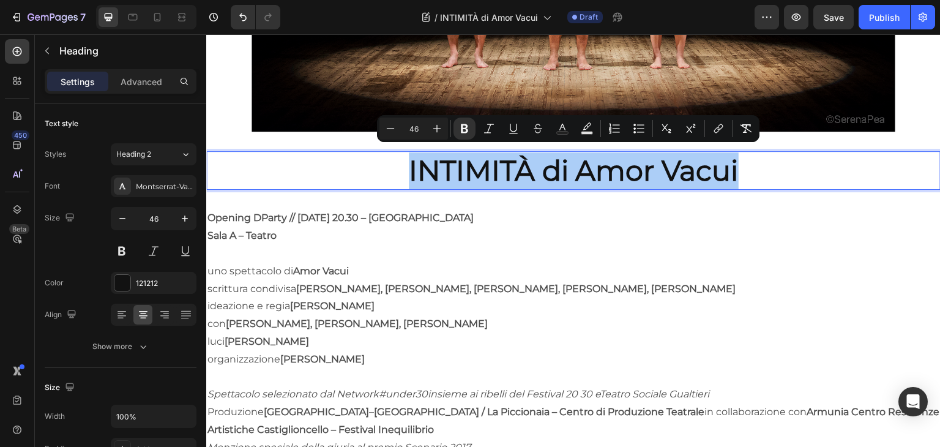
click at [416, 130] on input "46" at bounding box center [413, 128] width 24 height 15
type input "35"
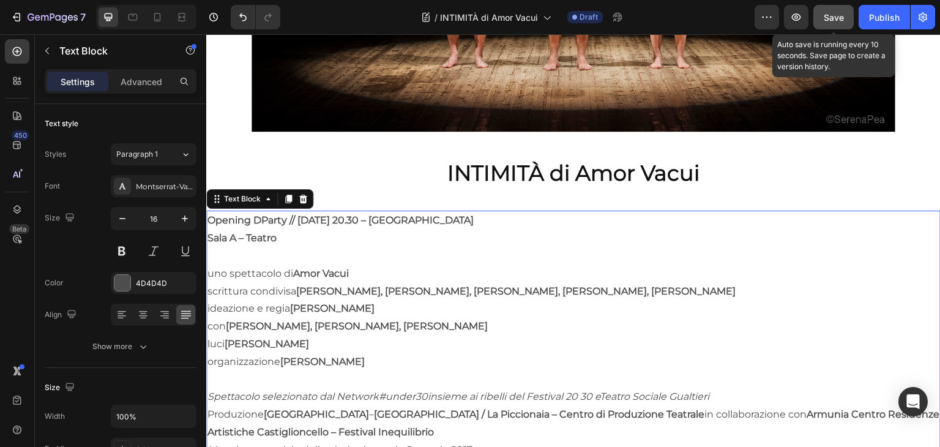
click at [831, 15] on span "Save" at bounding box center [833, 17] width 20 height 10
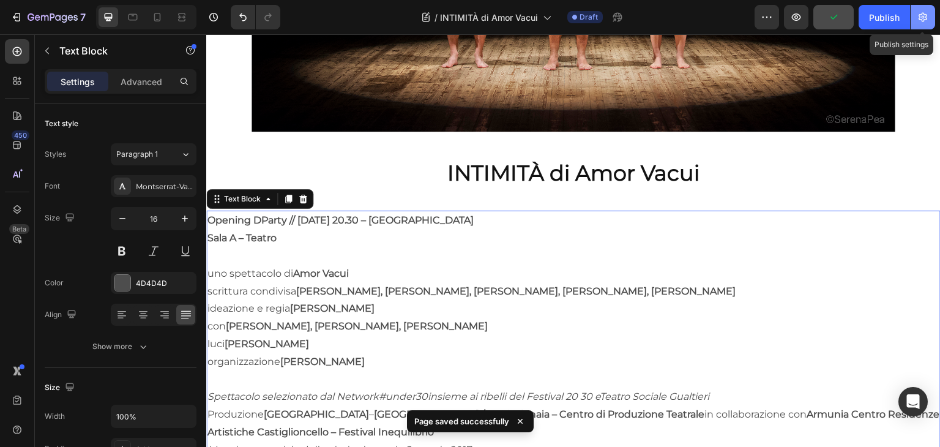
click at [932, 10] on button "button" at bounding box center [922, 17] width 24 height 24
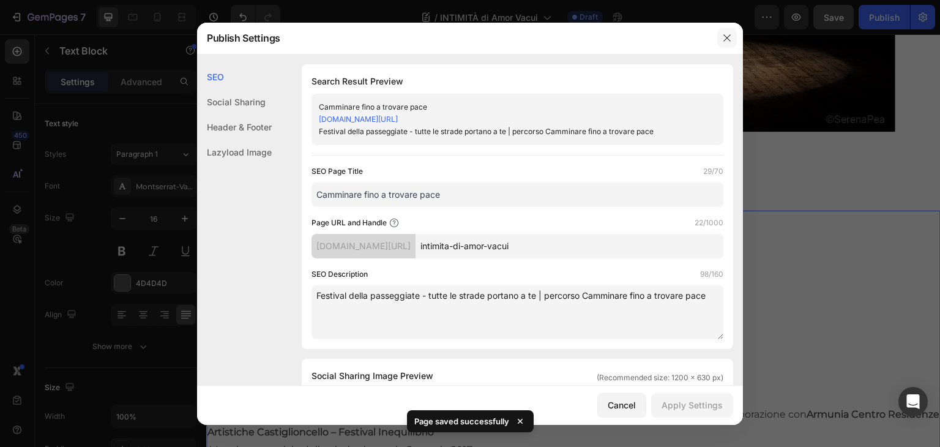
click at [721, 39] on button "button" at bounding box center [727, 38] width 20 height 20
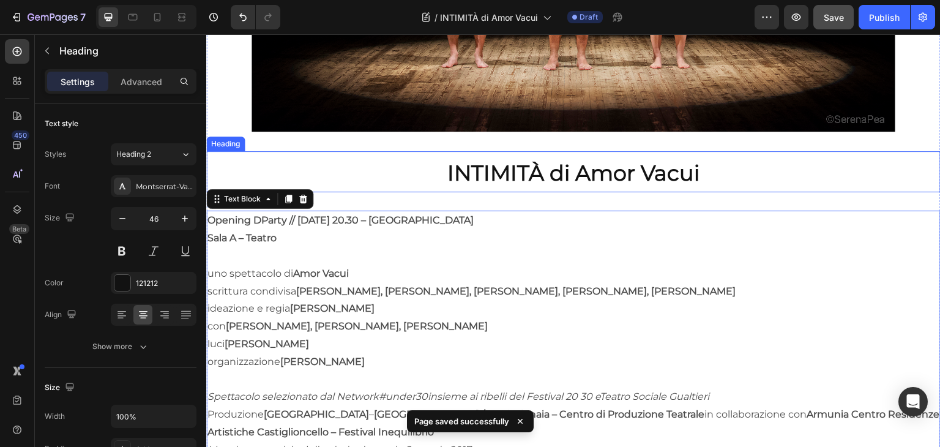
click at [725, 168] on p "⁠⁠⁠⁠⁠⁠⁠ INTIMITÀ di Amor Vacui" at bounding box center [573, 171] width 732 height 39
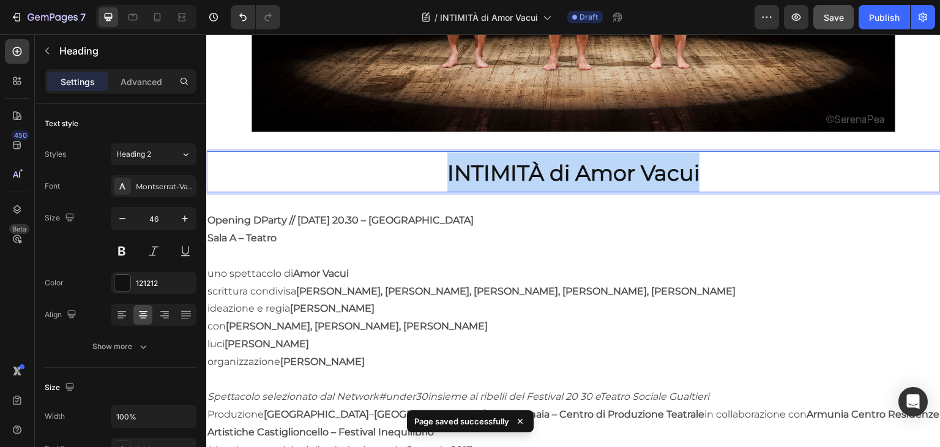
drag, startPoint x: 729, startPoint y: 168, endPoint x: 368, endPoint y: 150, distance: 360.8
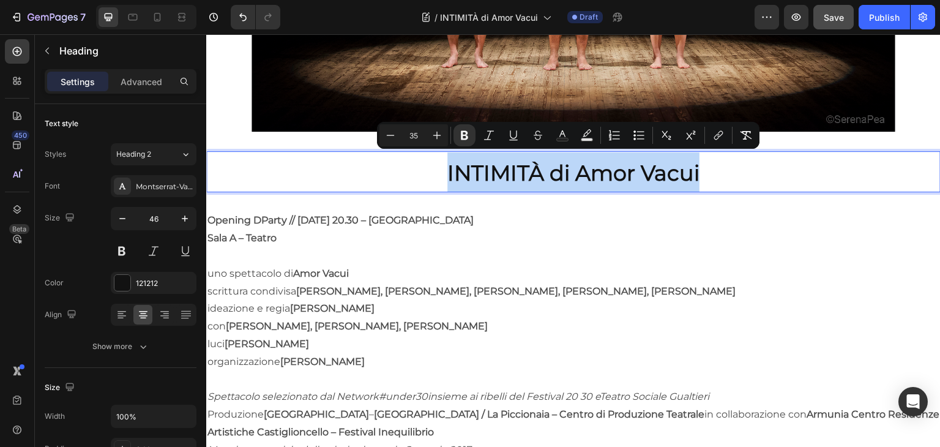
copy strong "INTIMITÀ di Amor Vacui"
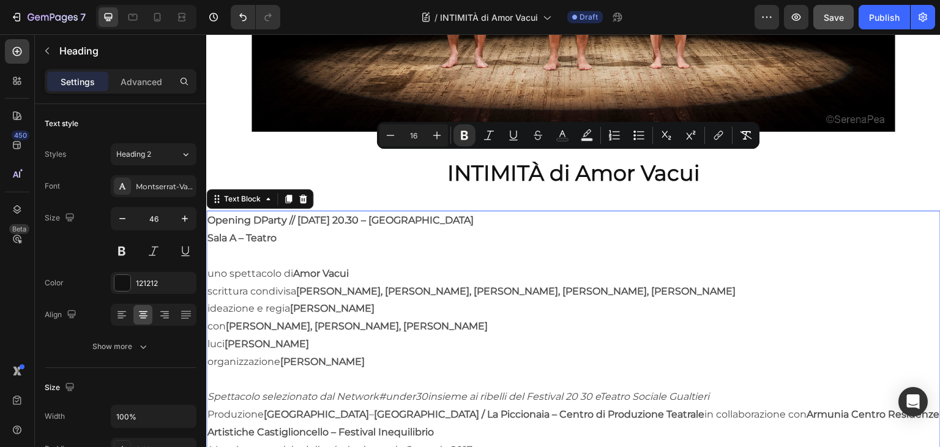
click at [830, 255] on p "Rich Text Editor. Editing area: main" at bounding box center [573, 256] width 732 height 18
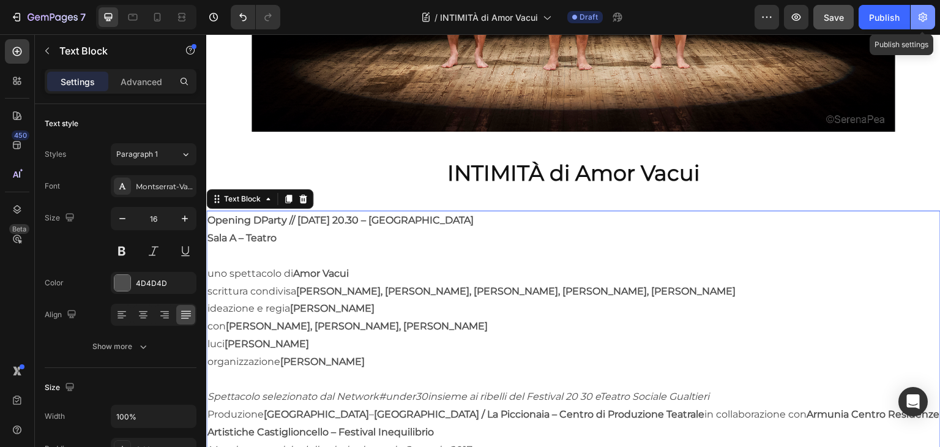
click at [919, 18] on icon "button" at bounding box center [922, 17] width 9 height 9
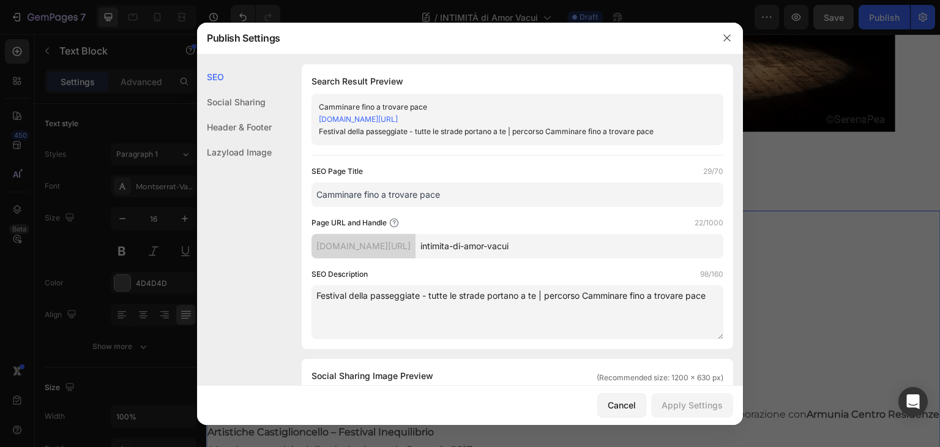
drag, startPoint x: 491, startPoint y: 190, endPoint x: 229, endPoint y: 201, distance: 262.1
paste input "INTIMITÀ di Amor Vacui"
type input "INTIMITÀ di Amor Vacui"
drag, startPoint x: 316, startPoint y: 294, endPoint x: 744, endPoint y: 294, distance: 428.2
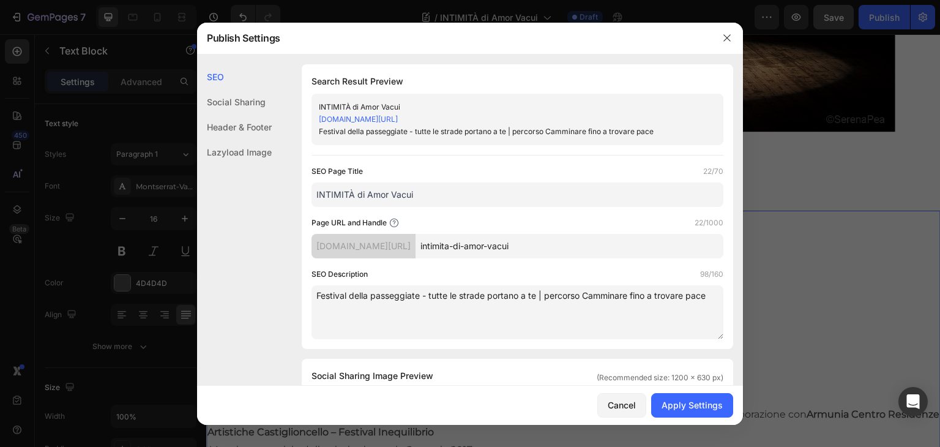
click at [744, 294] on div "Publish Settings SEO Social Sharing Header & Footer Lazyload Image SEO Search R…" at bounding box center [470, 223] width 940 height 447
paste textarea "INTIMITÀ di Amor Vacui"
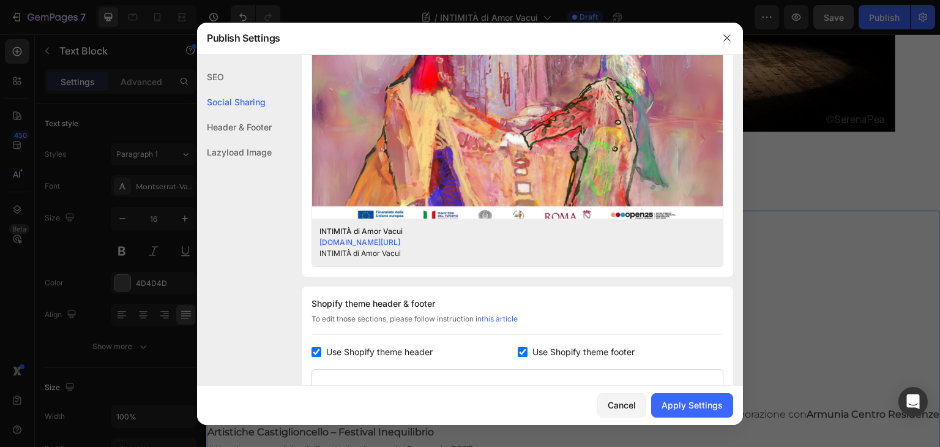
scroll to position [381, 0]
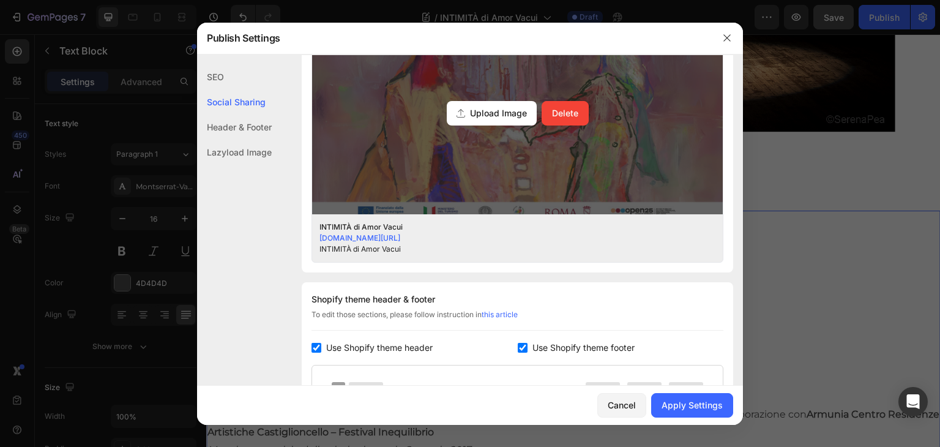
type textarea "INTIMITÀ di Amor Vacui"
click at [482, 122] on div "Upload Image" at bounding box center [492, 113] width 90 height 24
click at [0, 0] on input "Upload Image Delete" at bounding box center [0, 0] width 0 height 0
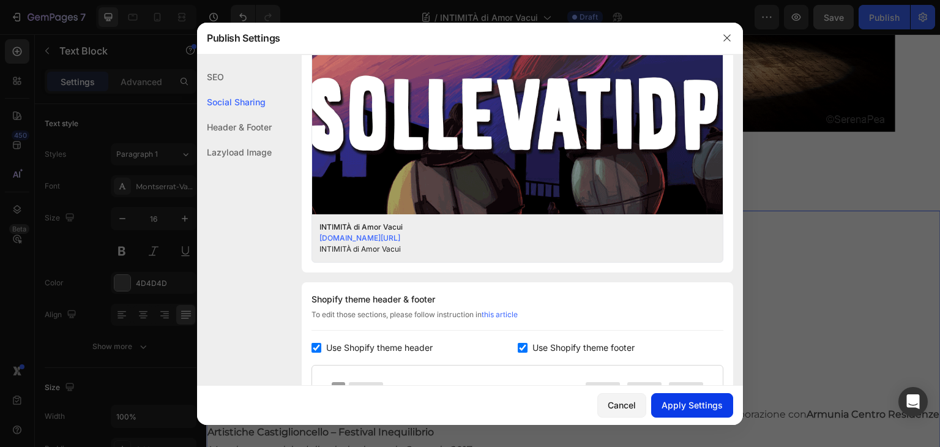
click at [685, 400] on div "Apply Settings" at bounding box center [691, 404] width 61 height 13
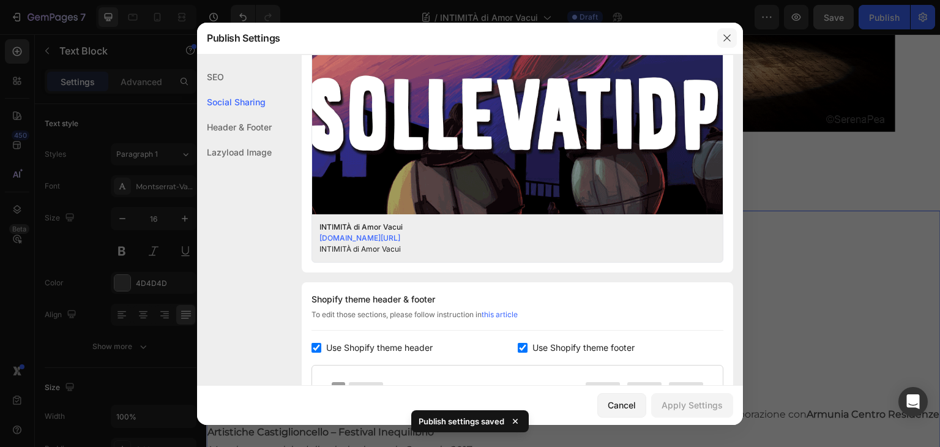
click at [735, 34] on button "button" at bounding box center [727, 38] width 20 height 20
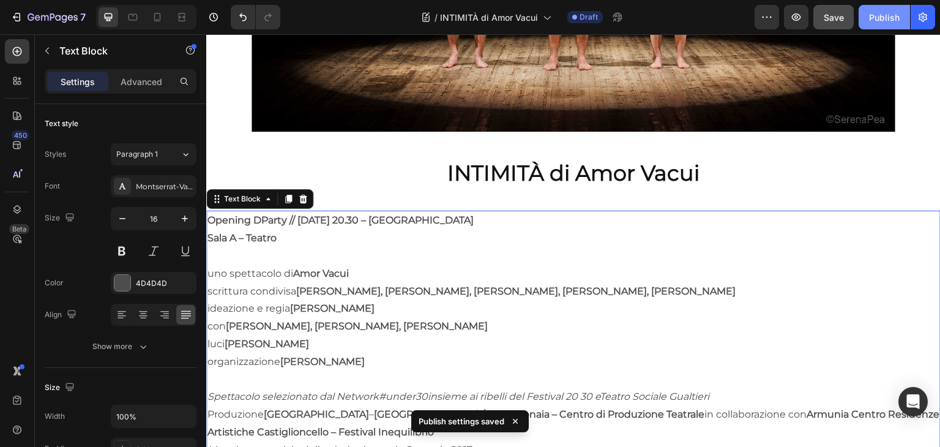
click at [896, 24] on button "Publish" at bounding box center [883, 17] width 51 height 24
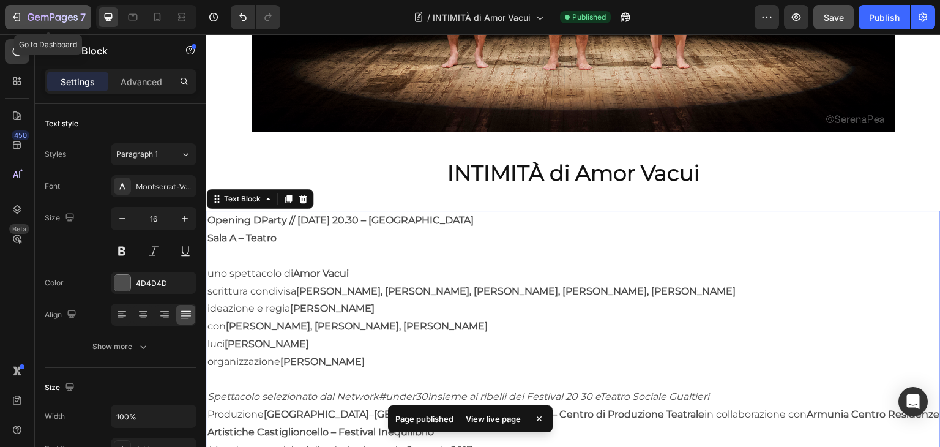
click at [49, 10] on div "7" at bounding box center [57, 17] width 58 height 15
